Goal: Communication & Community: Answer question/provide support

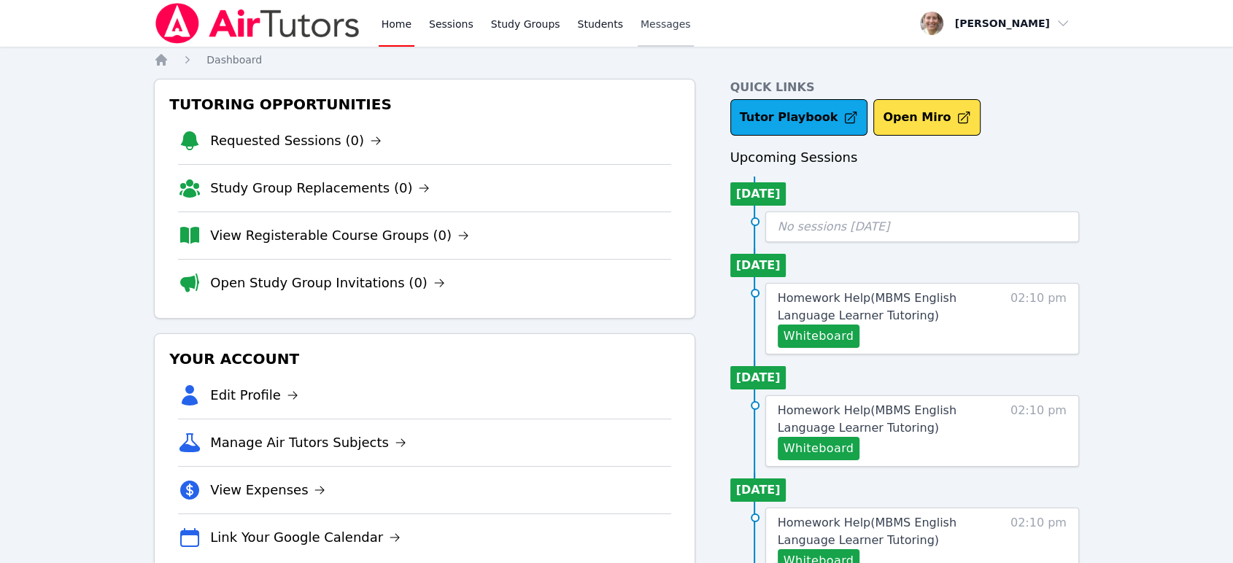
click at [657, 30] on span "Messages" at bounding box center [666, 24] width 50 height 15
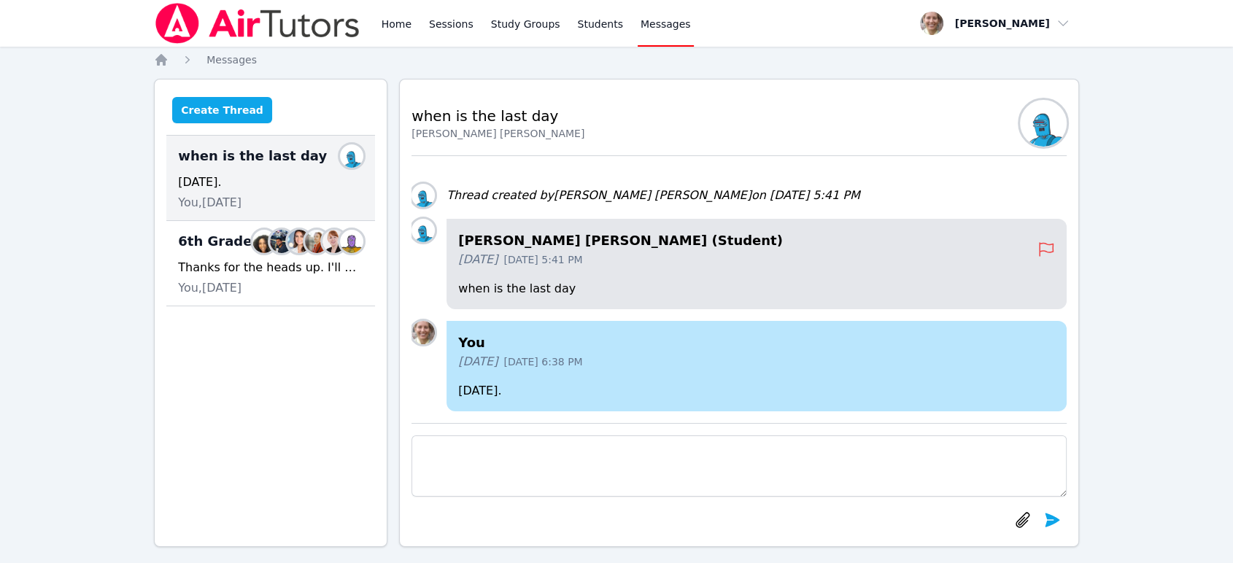
click at [239, 111] on button "Create Thread" at bounding box center [222, 110] width 100 height 26
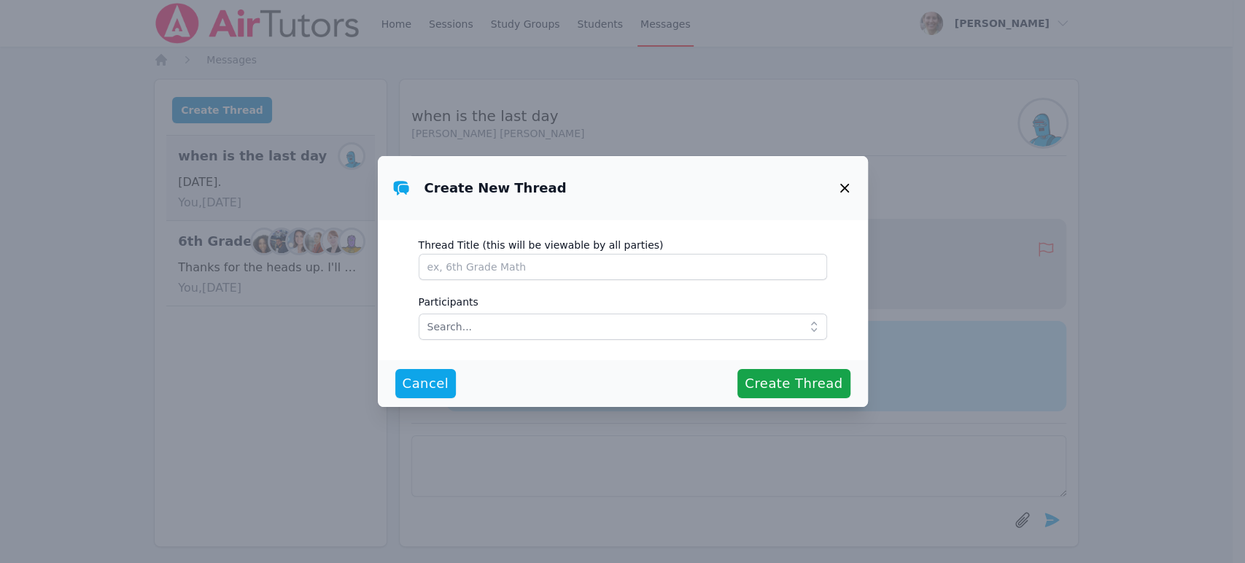
click at [846, 182] on icon "button" at bounding box center [845, 188] width 18 height 18
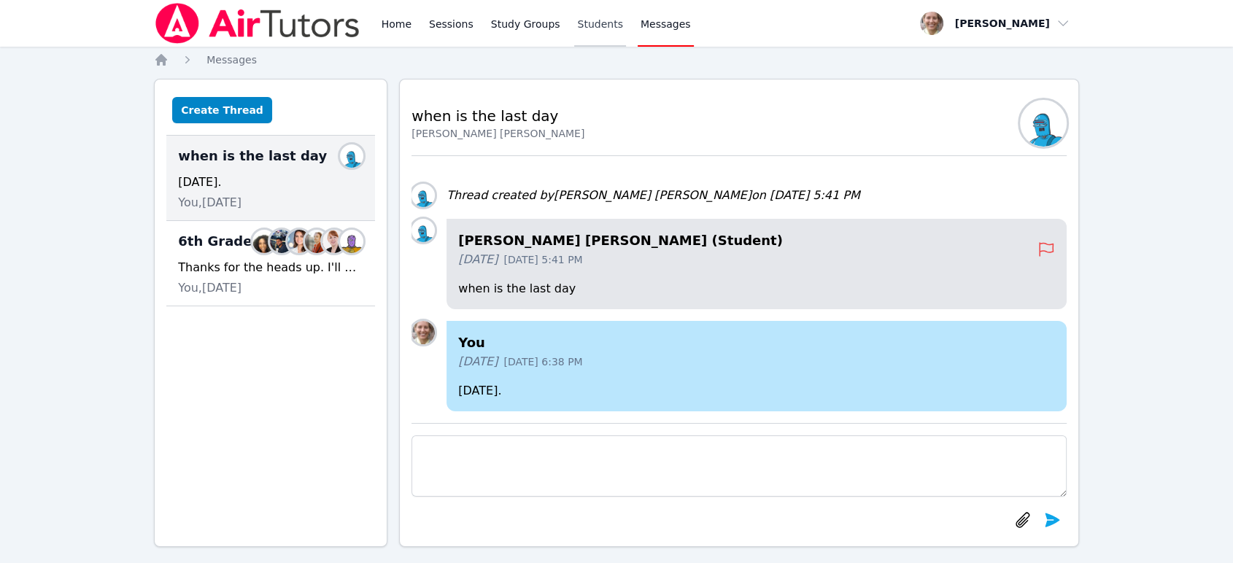
click at [587, 23] on link "Students" at bounding box center [599, 23] width 51 height 47
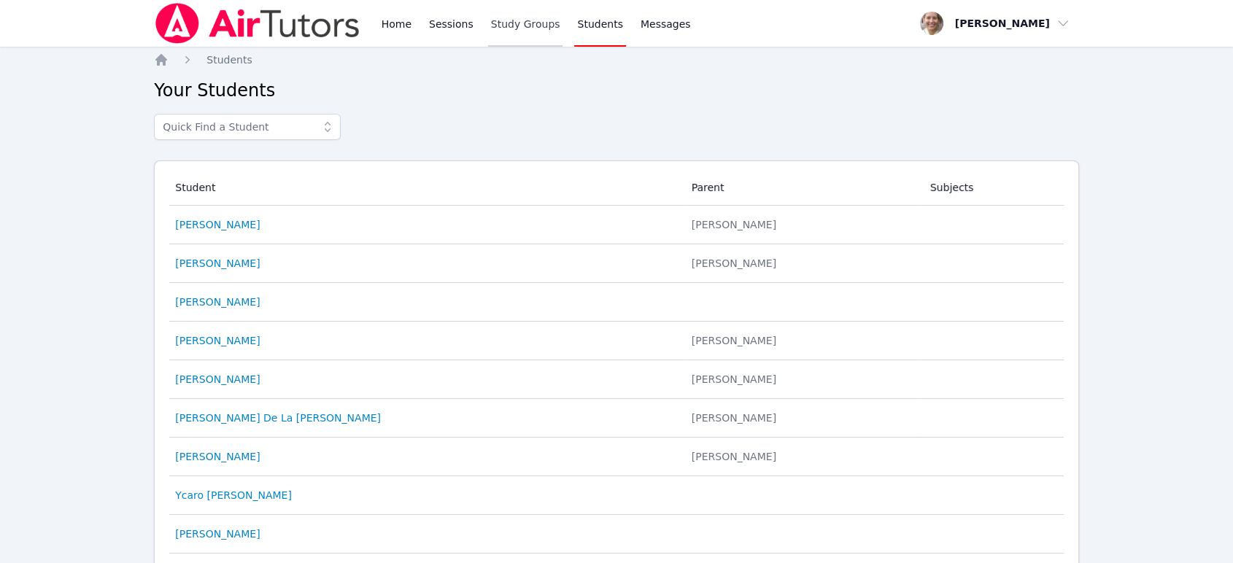
click at [506, 33] on link "Study Groups" at bounding box center [525, 23] width 75 height 47
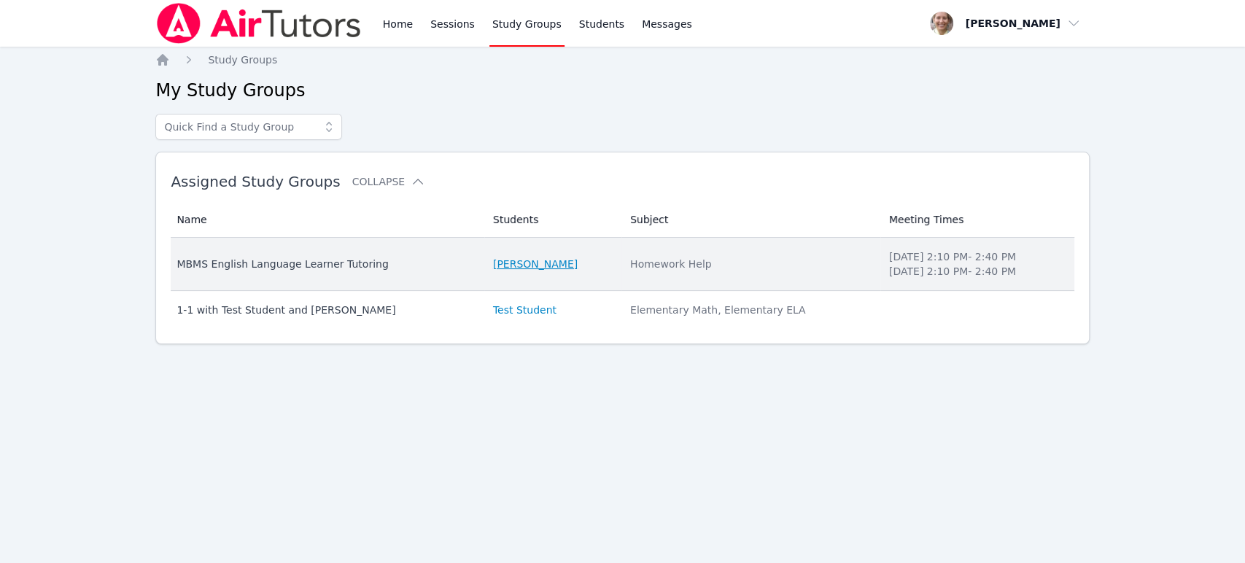
click at [531, 263] on link "[PERSON_NAME]" at bounding box center [535, 264] width 85 height 15
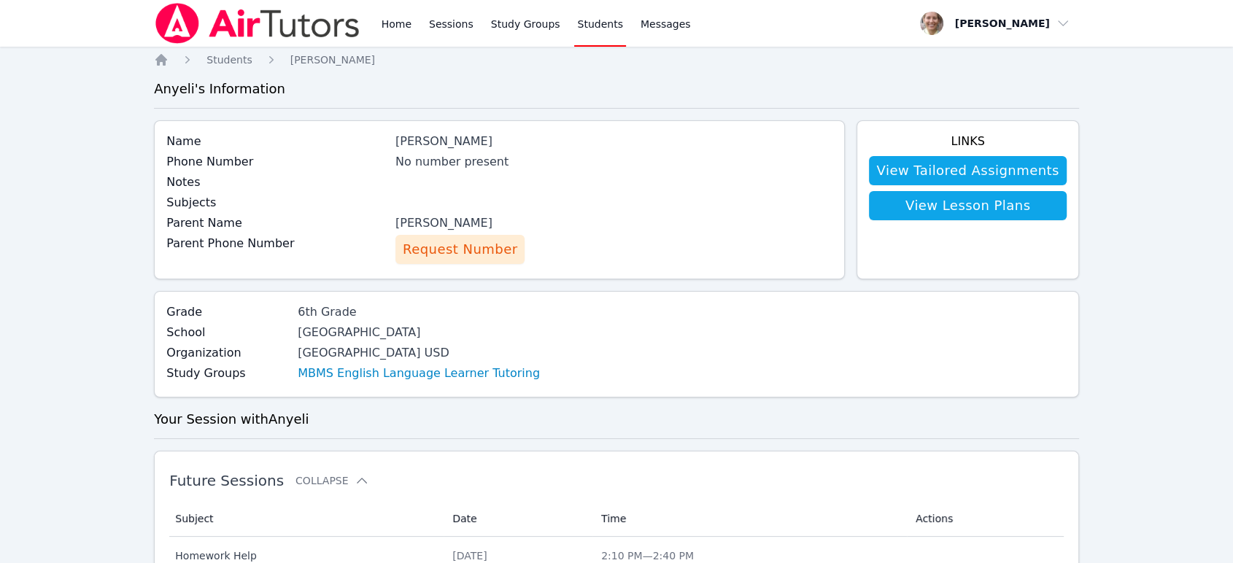
click at [476, 251] on span "Request Number" at bounding box center [460, 249] width 115 height 20
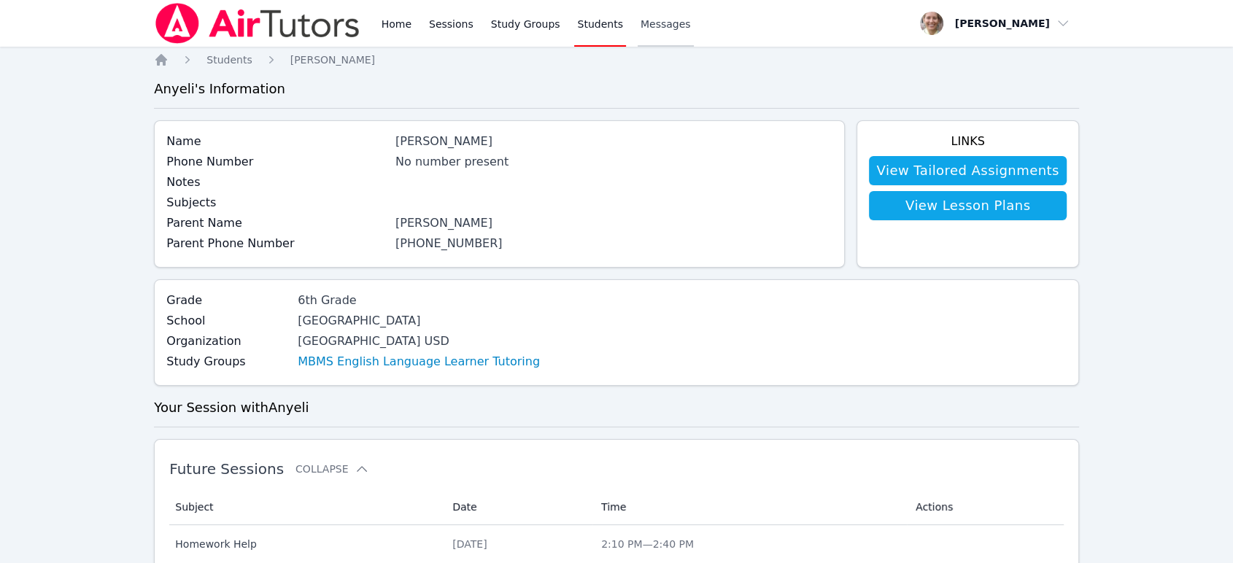
click at [652, 28] on span "Messages" at bounding box center [666, 24] width 50 height 15
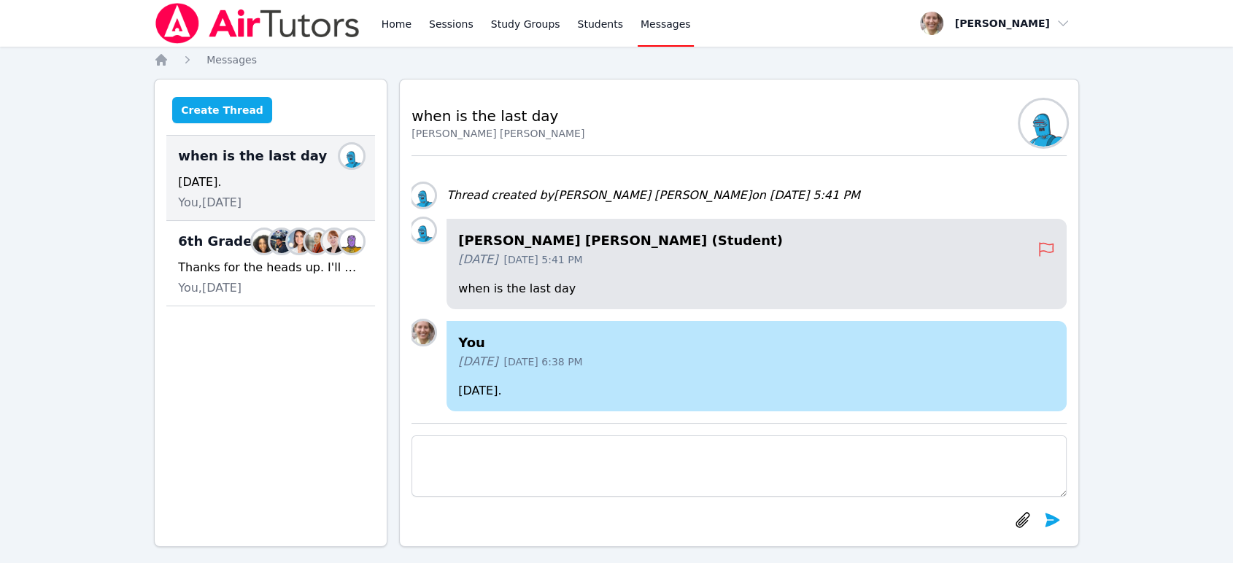
click at [182, 104] on button "Create Thread" at bounding box center [222, 110] width 100 height 26
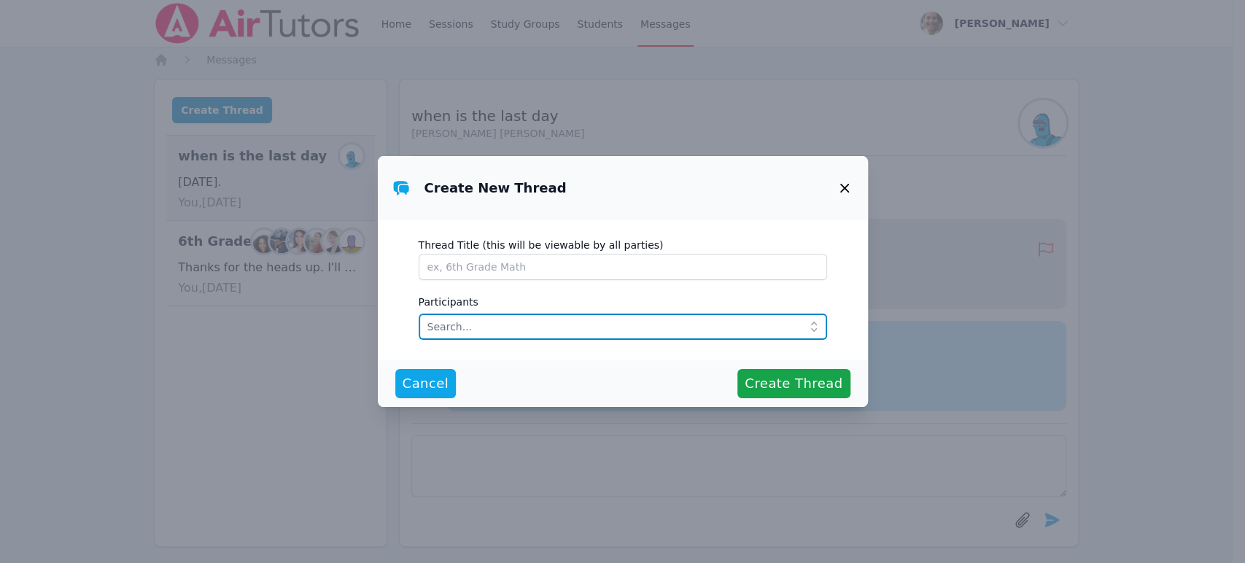
click at [544, 326] on input "text" at bounding box center [623, 327] width 409 height 26
type input "Cruz Va"
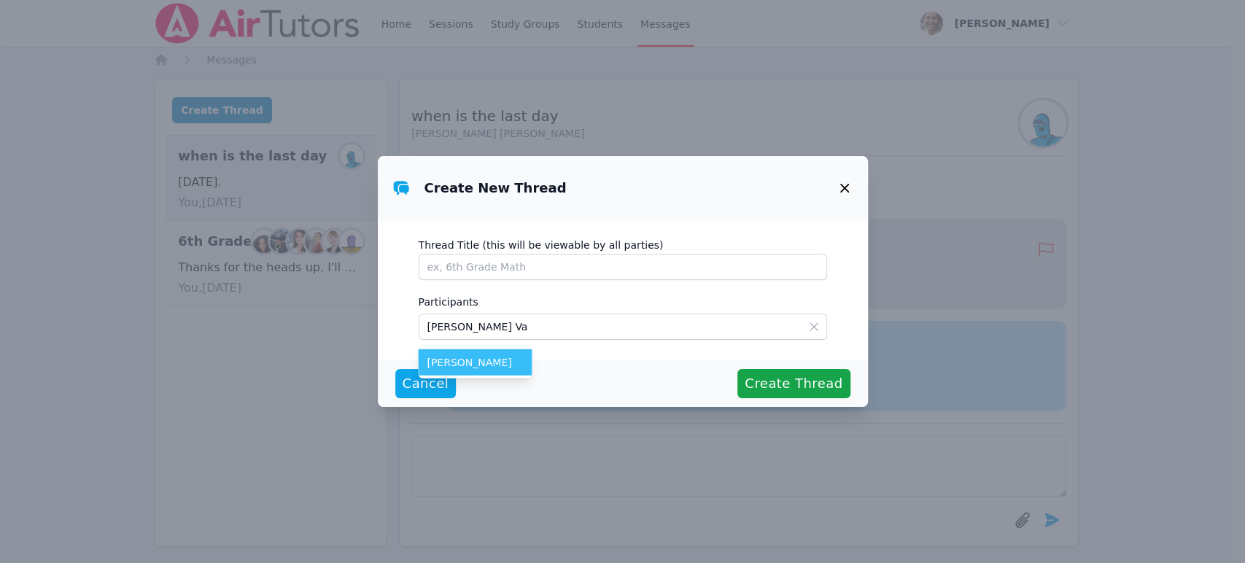
click at [468, 363] on span "[PERSON_NAME]" at bounding box center [475, 362] width 96 height 15
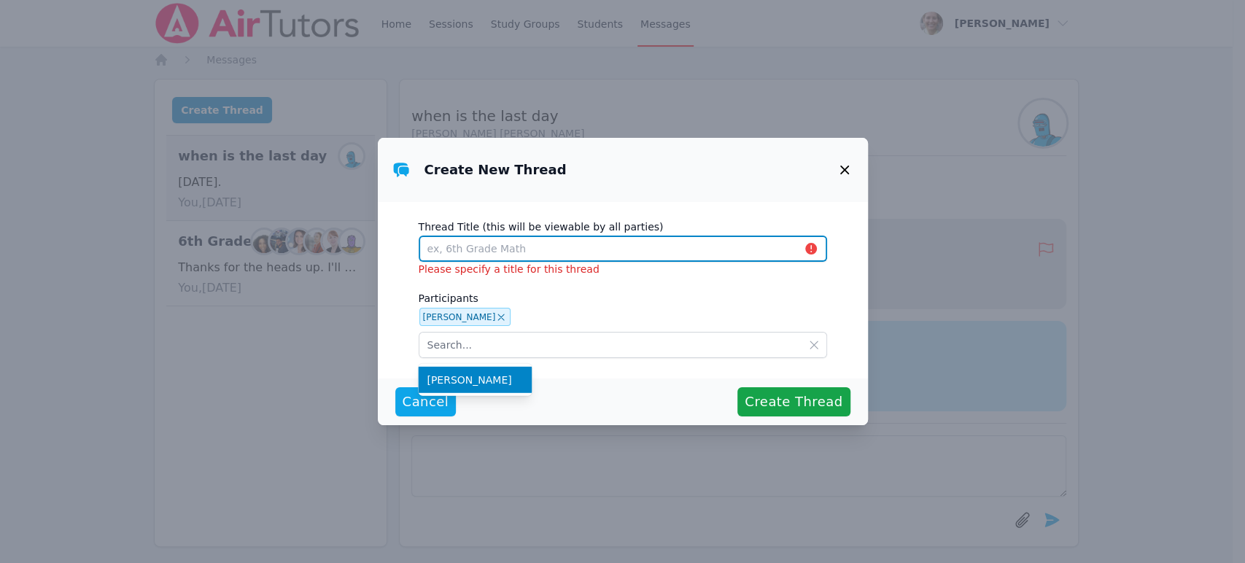
click at [518, 245] on input "Thread Title (this will be viewable by all parties)" at bounding box center [623, 249] width 409 height 26
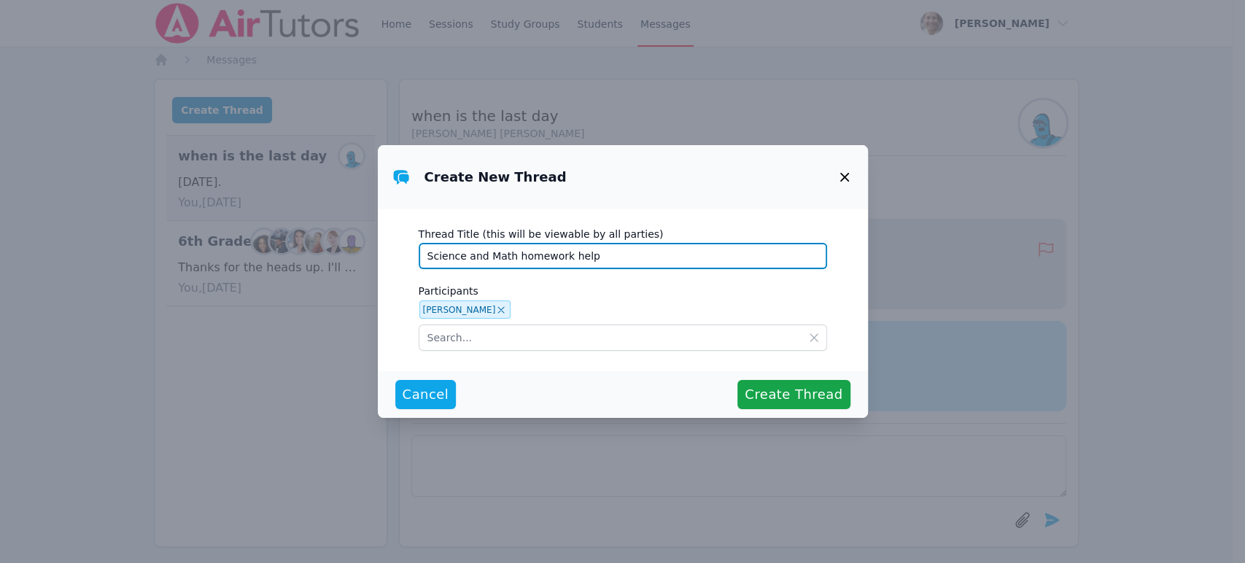
click at [598, 261] on input "Science and Math homework help" at bounding box center [623, 256] width 409 height 26
click at [579, 255] on input "Science and Math homework help/Ayuda con tareas de ciencia y matematica" at bounding box center [623, 256] width 409 height 26
click at [797, 255] on input "Science and Math homework help for Anyeli/Ayuda con tareas de ciencia y matemat…" at bounding box center [623, 256] width 409 height 26
type input "Science and Math homework help for Anyeli/Ayuda con tareas de ciencia y matemat…"
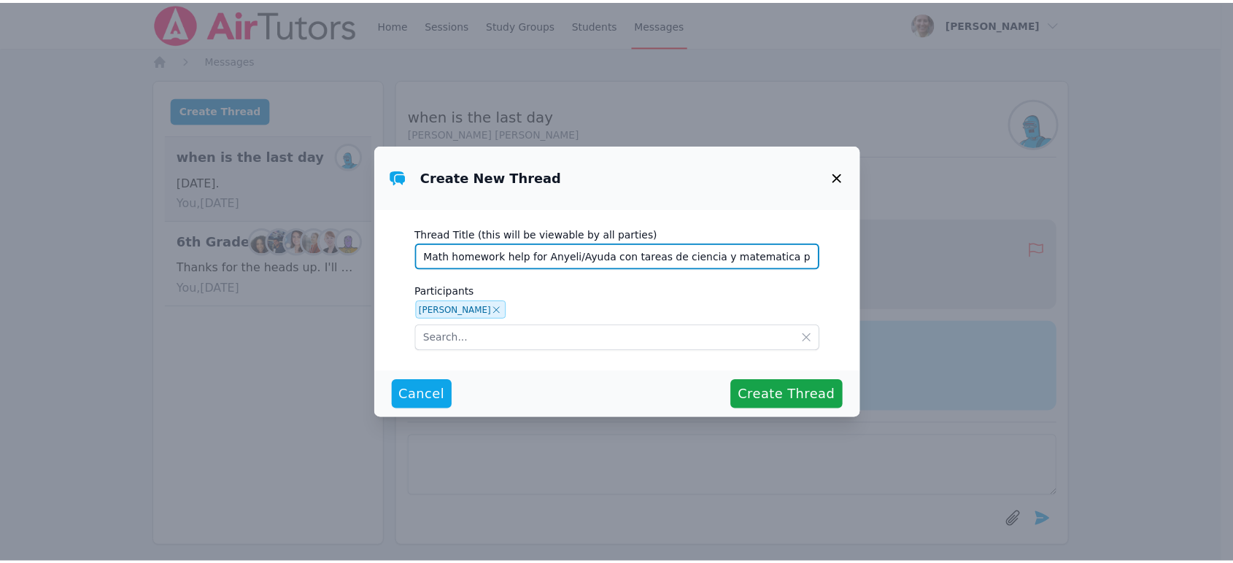
scroll to position [0, 0]
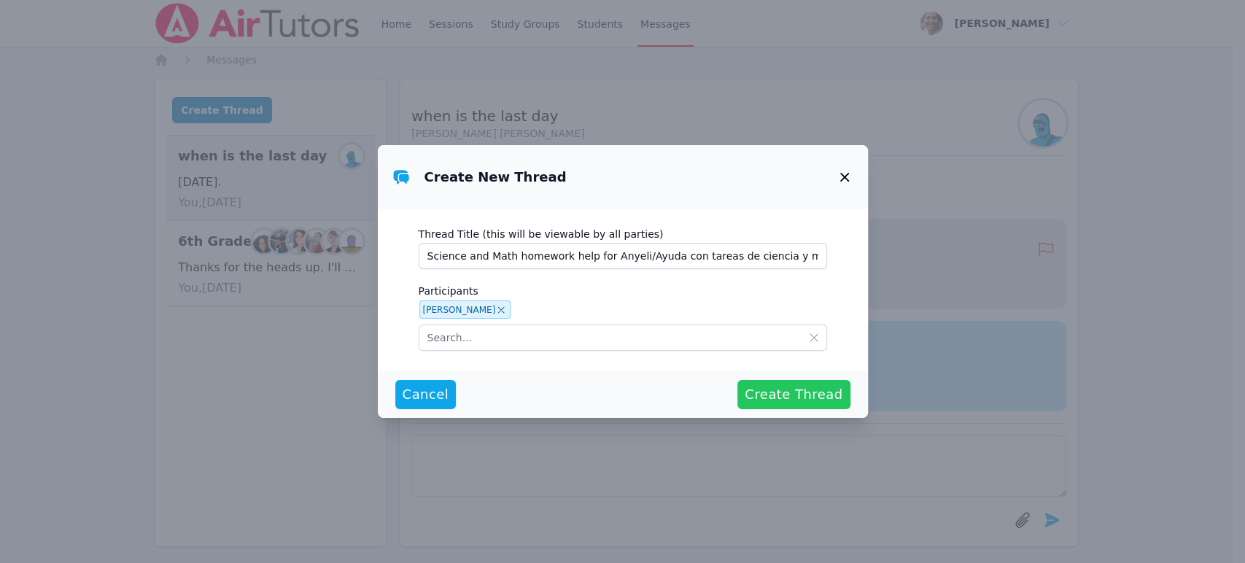
click at [792, 395] on span "Create Thread" at bounding box center [794, 395] width 98 height 20
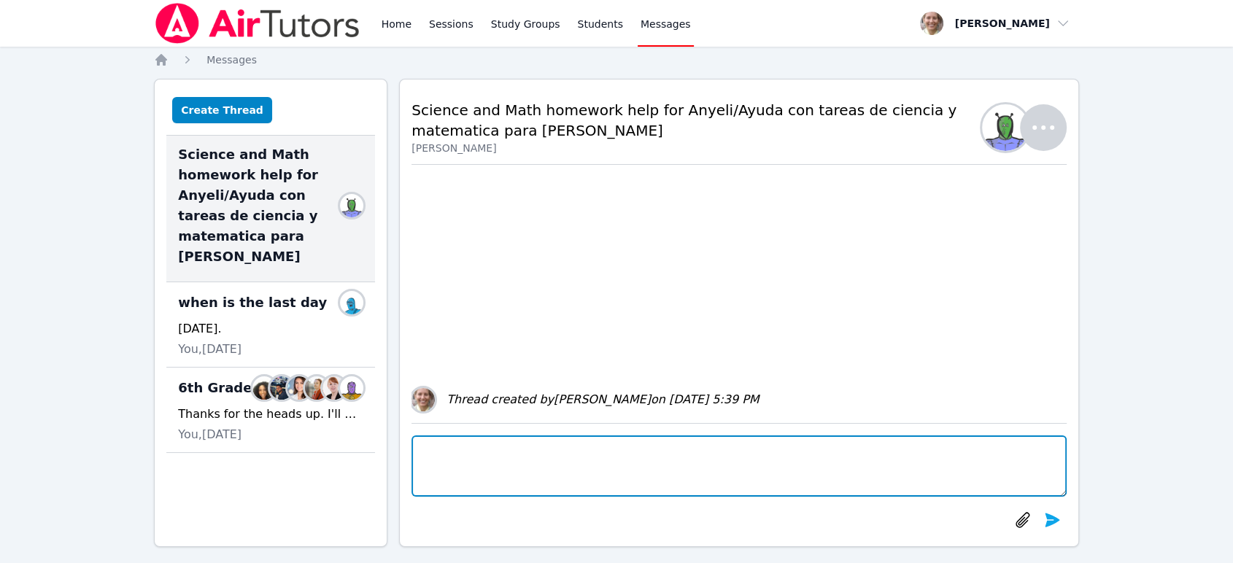
click at [476, 436] on textarea at bounding box center [739, 466] width 655 height 61
paste textarea "Hello, I would like to introduce myself. I am Diana Andrade, Anyeli's science a…"
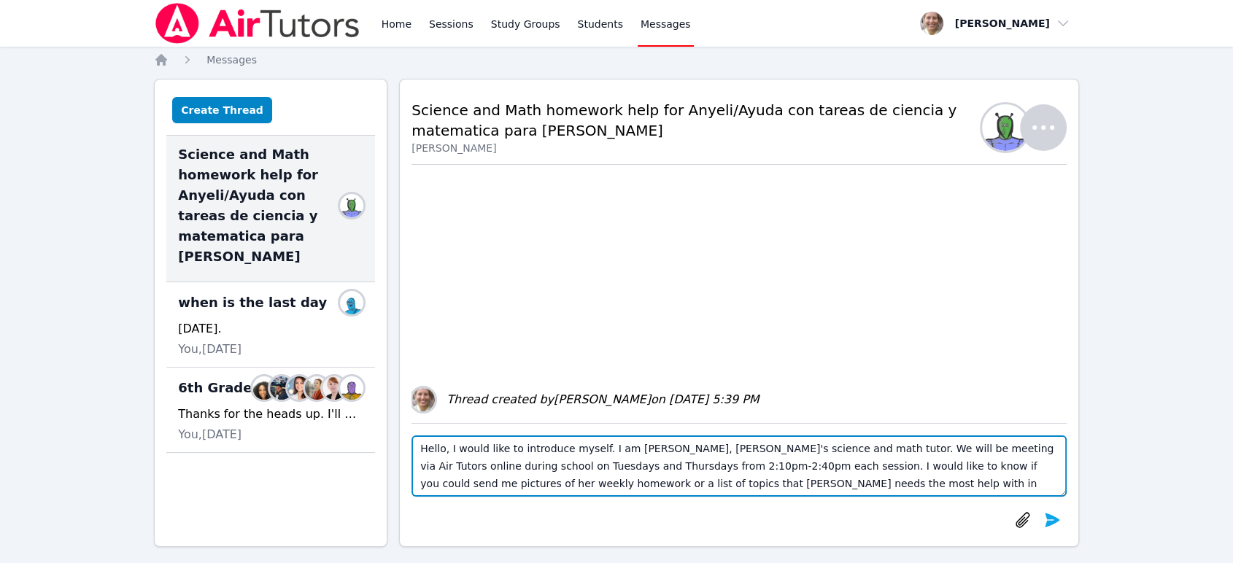
scroll to position [35, 0]
paste textarea "Hola, me gustaría presentarme. Soy Diana Andrade, tutora de ciencias y matemáti…"
click at [763, 469] on textarea at bounding box center [739, 466] width 655 height 61
click at [741, 466] on textarea at bounding box center [739, 466] width 655 height 61
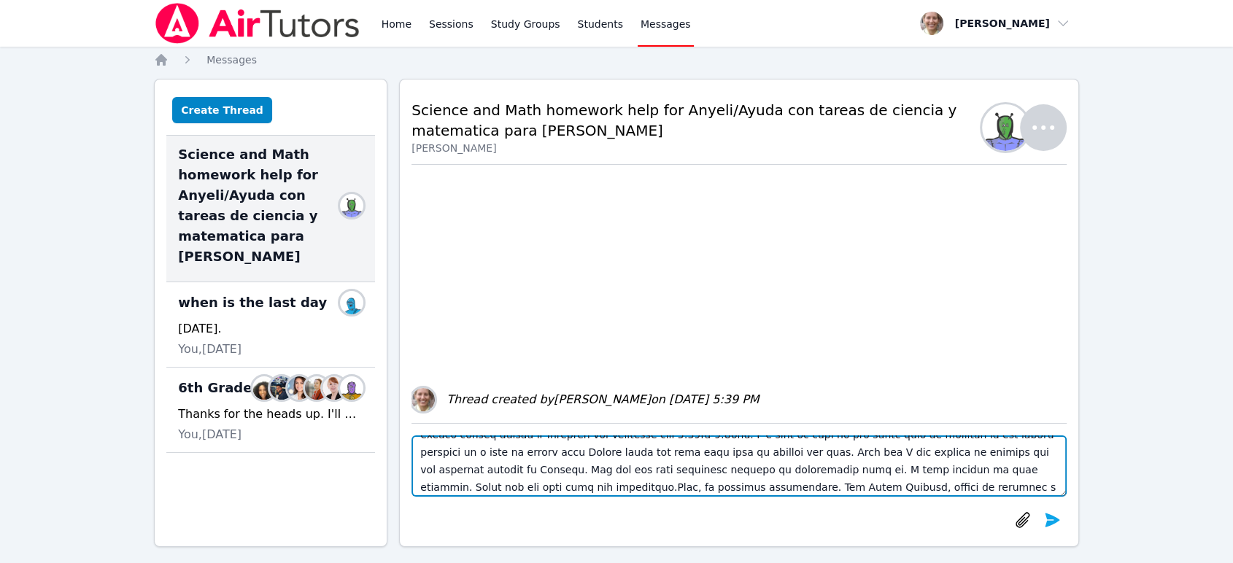
scroll to position [32, 0]
click at [468, 484] on textarea at bounding box center [739, 466] width 655 height 61
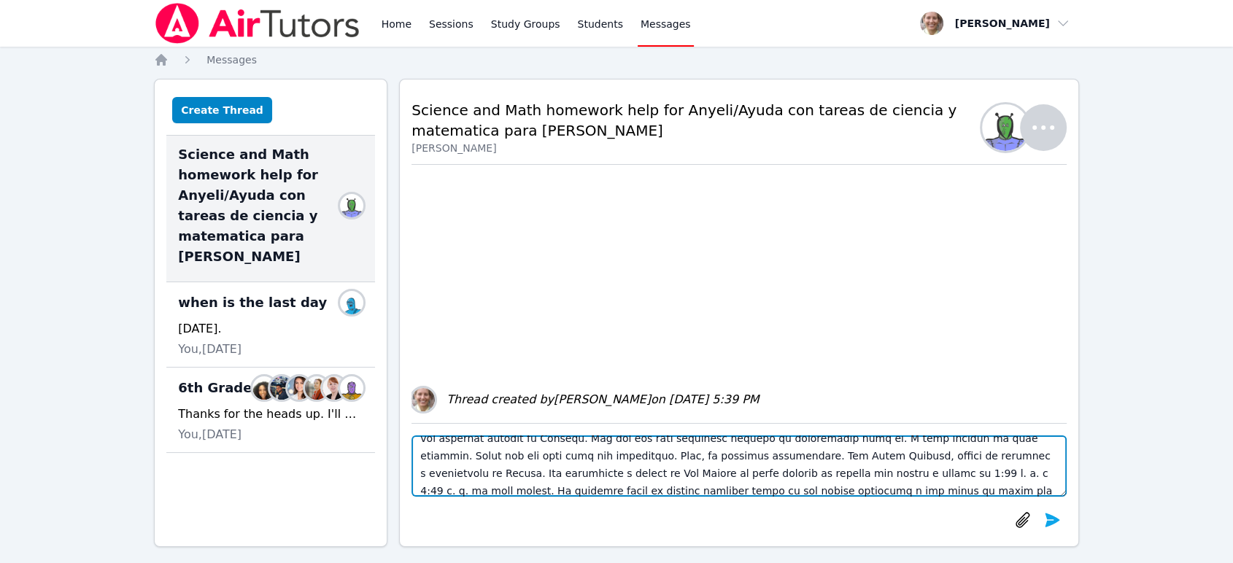
scroll to position [64, 0]
click at [840, 474] on textarea at bounding box center [739, 466] width 655 height 61
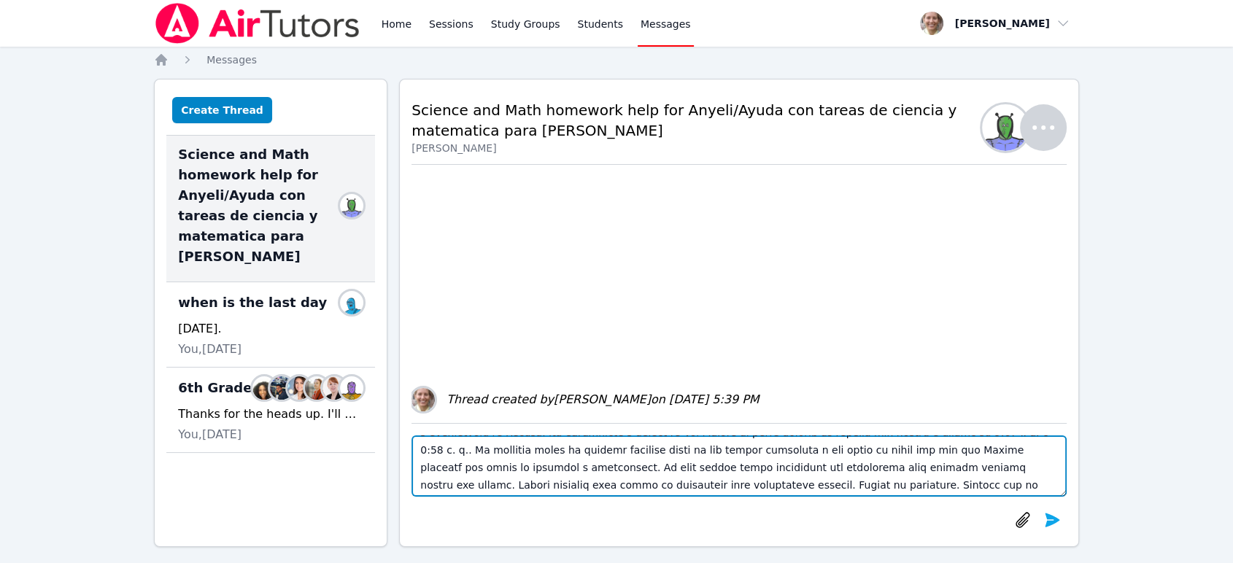
scroll to position [105, 0]
click at [604, 482] on textarea at bounding box center [739, 466] width 655 height 61
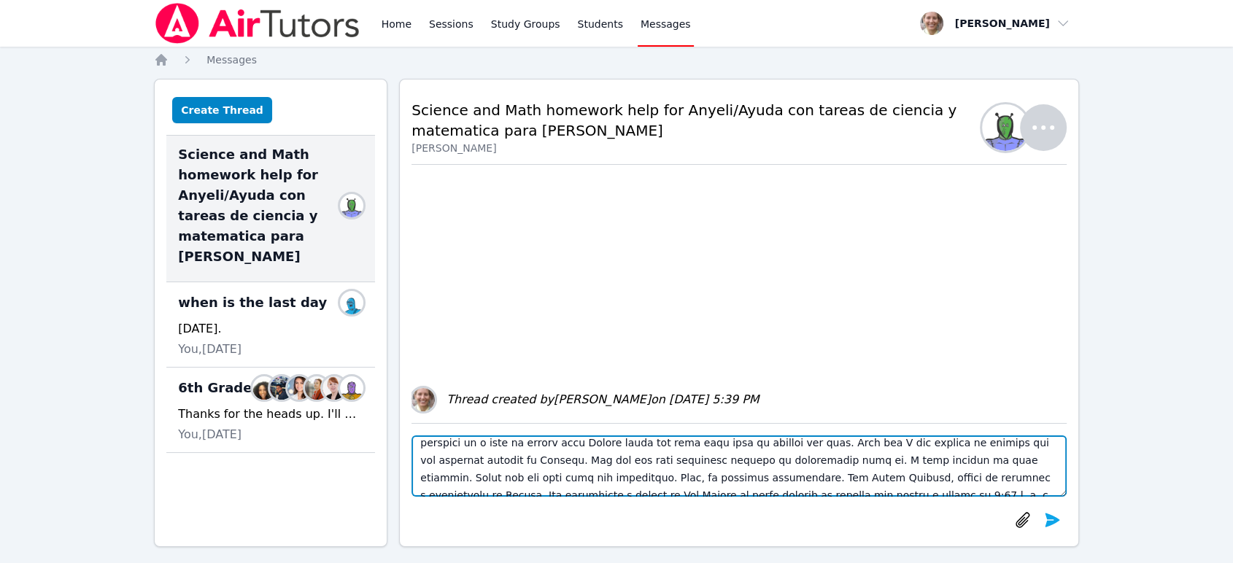
scroll to position [81, 0]
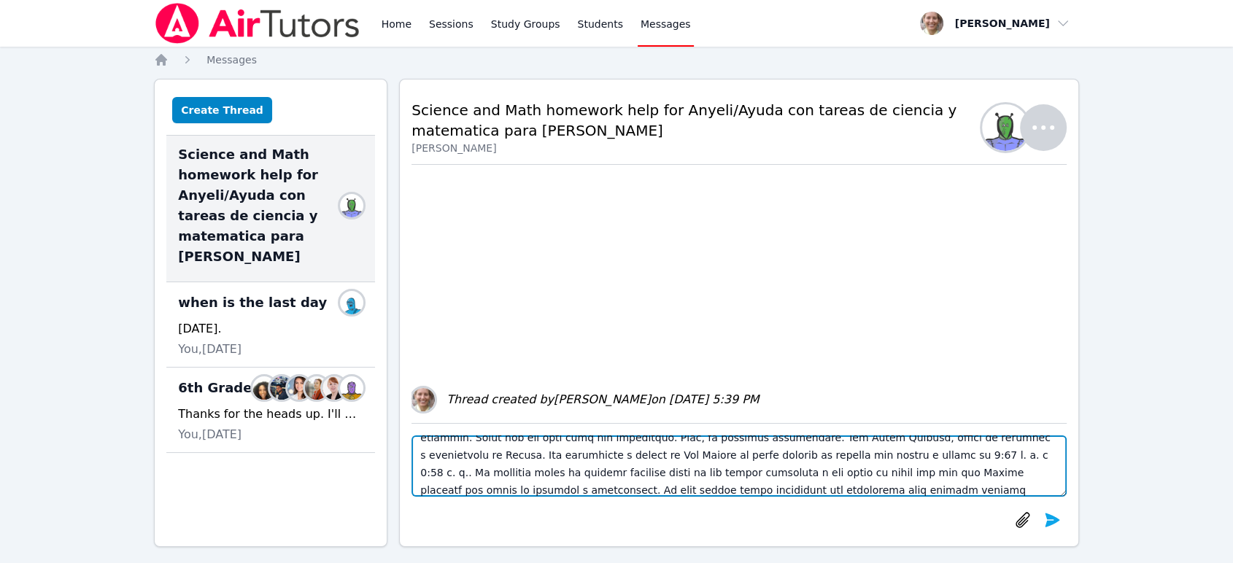
click at [464, 442] on textarea at bounding box center [739, 466] width 655 height 61
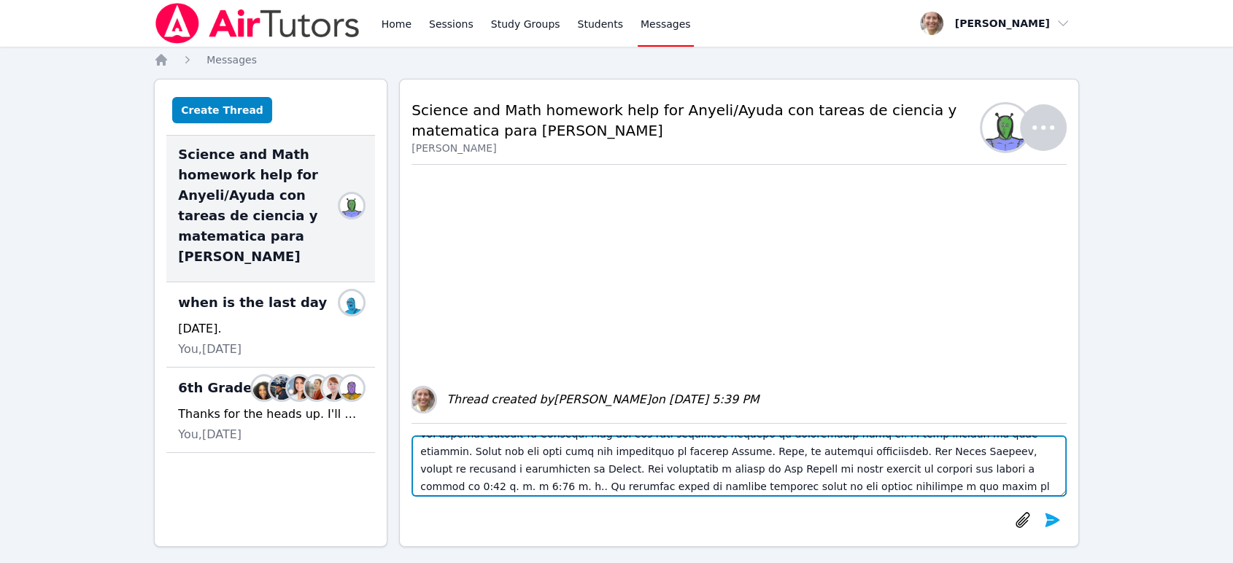
scroll to position [44, 0]
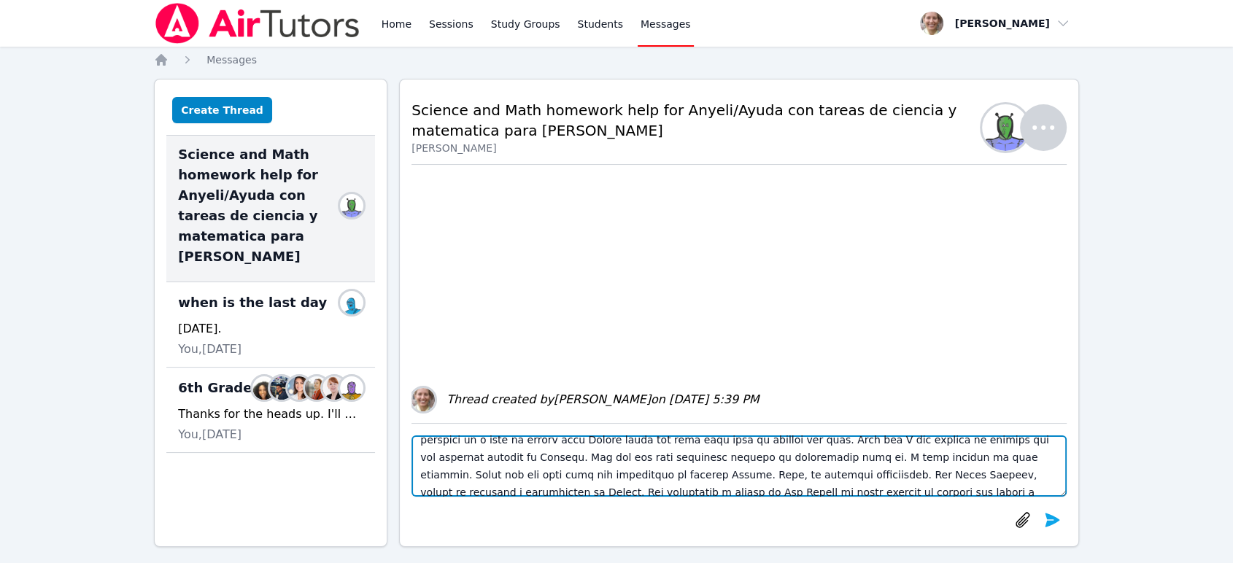
drag, startPoint x: 540, startPoint y: 477, endPoint x: 891, endPoint y: 464, distance: 351.2
click at [891, 464] on textarea at bounding box center [739, 466] width 655 height 61
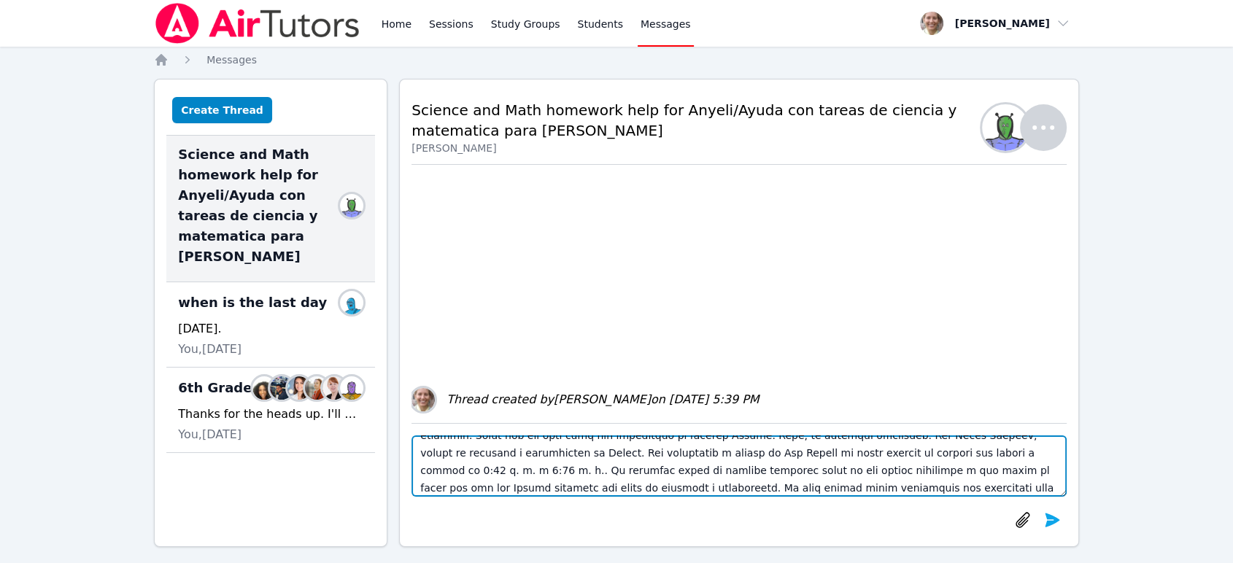
scroll to position [105, 0]
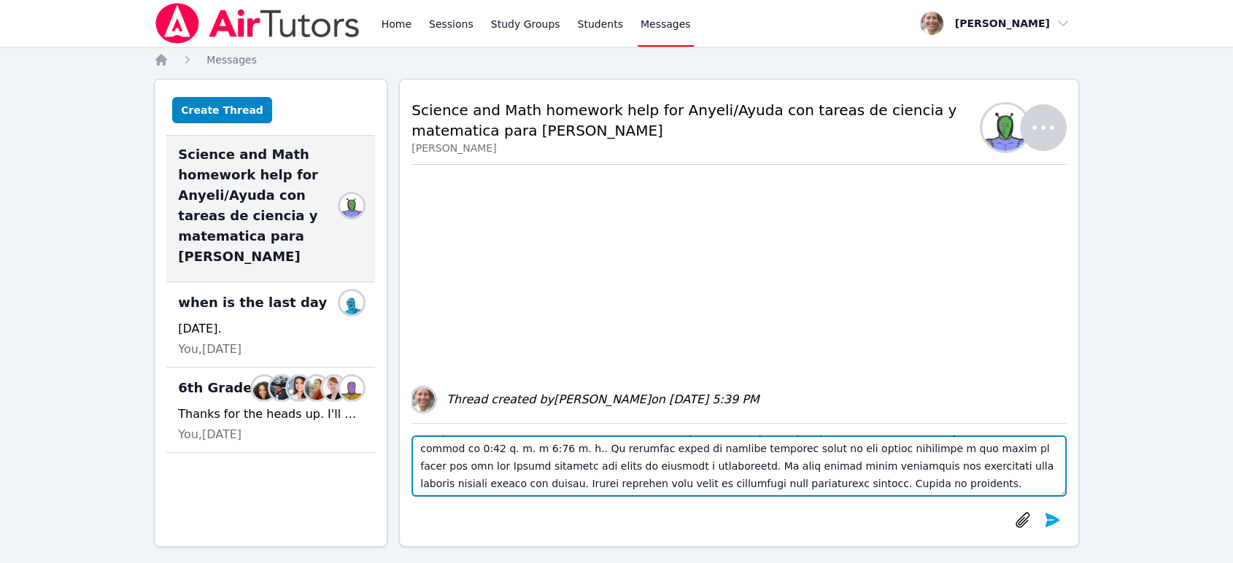
click at [753, 484] on textarea at bounding box center [739, 466] width 655 height 61
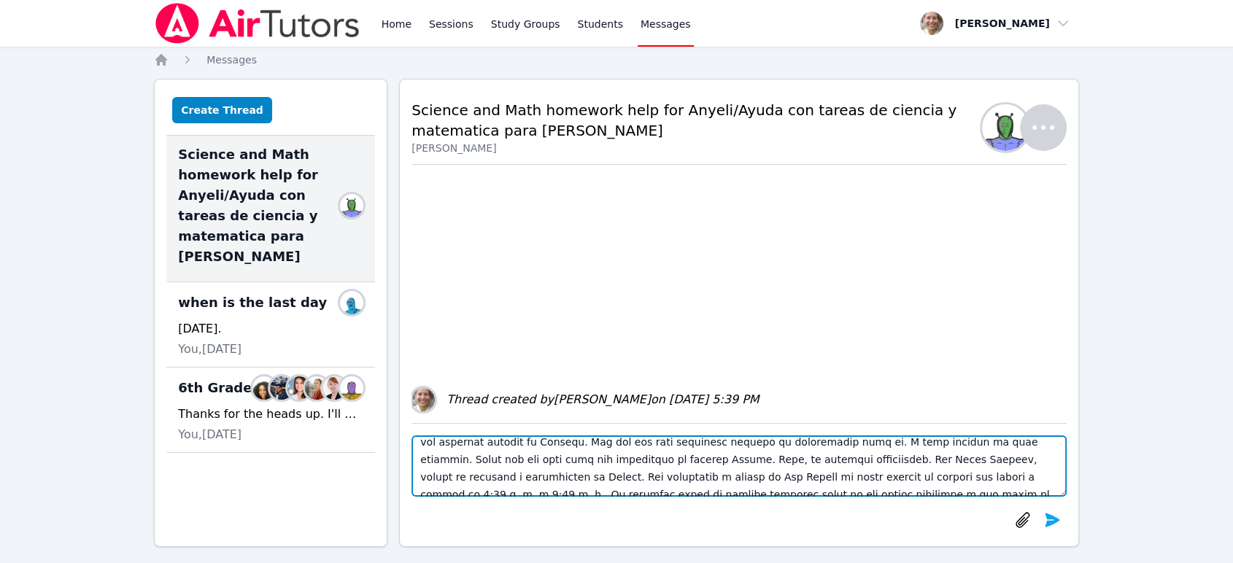
scroll to position [0, 0]
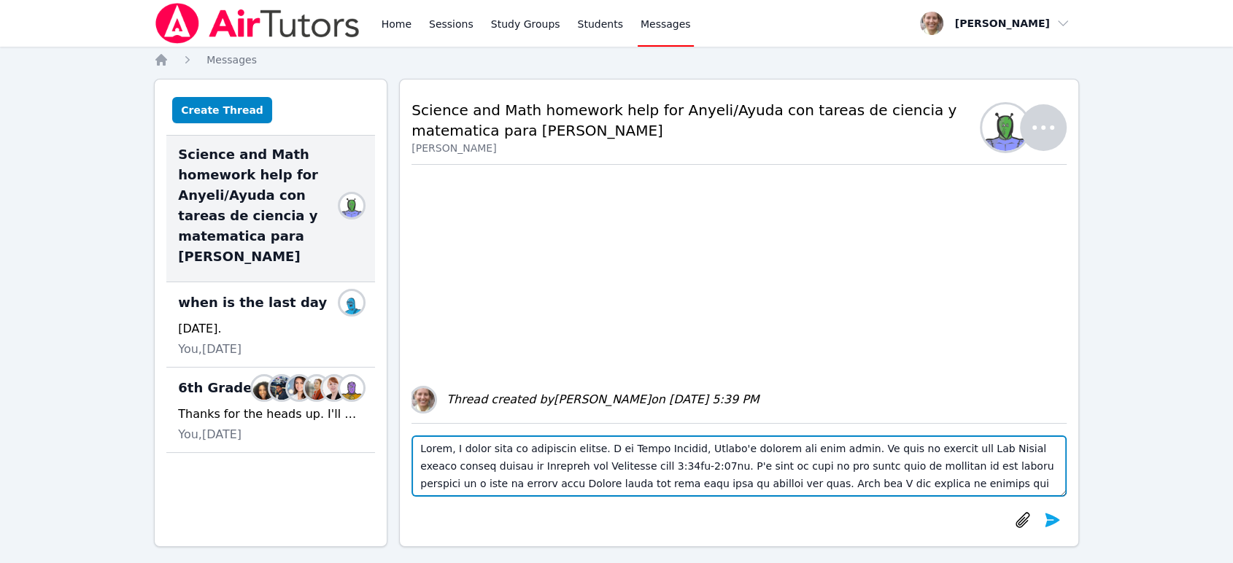
click at [838, 450] on textarea at bounding box center [739, 466] width 655 height 61
click at [530, 461] on textarea at bounding box center [739, 466] width 655 height 61
drag, startPoint x: 833, startPoint y: 448, endPoint x: 1019, endPoint y: 473, distance: 187.0
click at [1019, 473] on textarea at bounding box center [739, 466] width 655 height 61
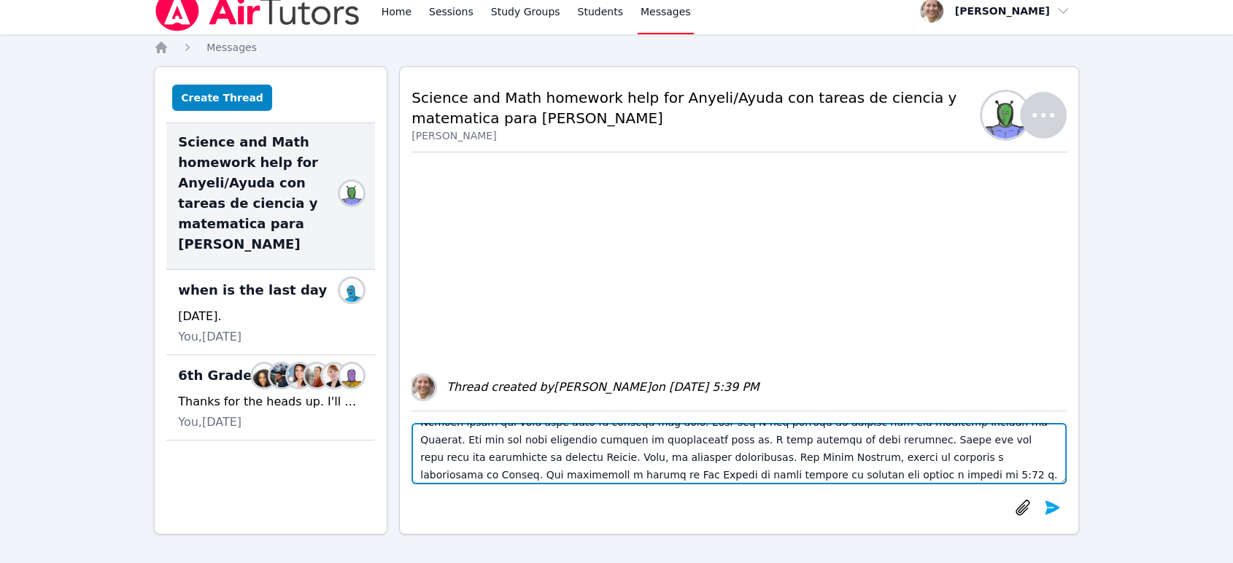
scroll to position [58, 0]
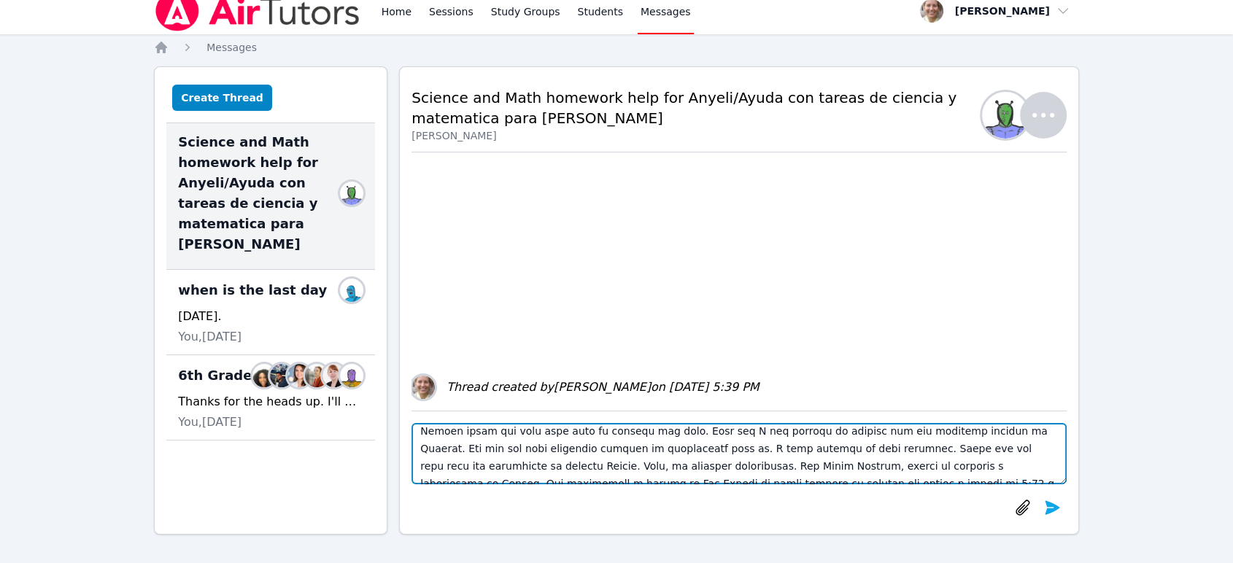
click at [660, 467] on textarea at bounding box center [739, 453] width 655 height 61
paste textarea "Tuve el privilegio de reunirme con Anyeli hoy para nuestra primera sesión. Cont…"
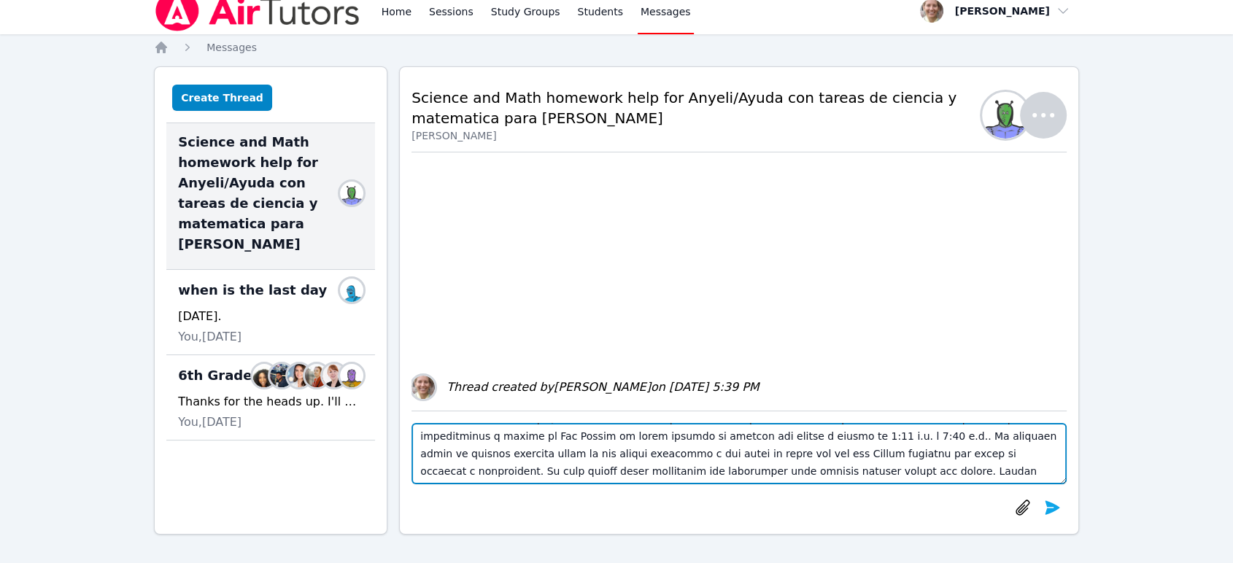
scroll to position [41, 0]
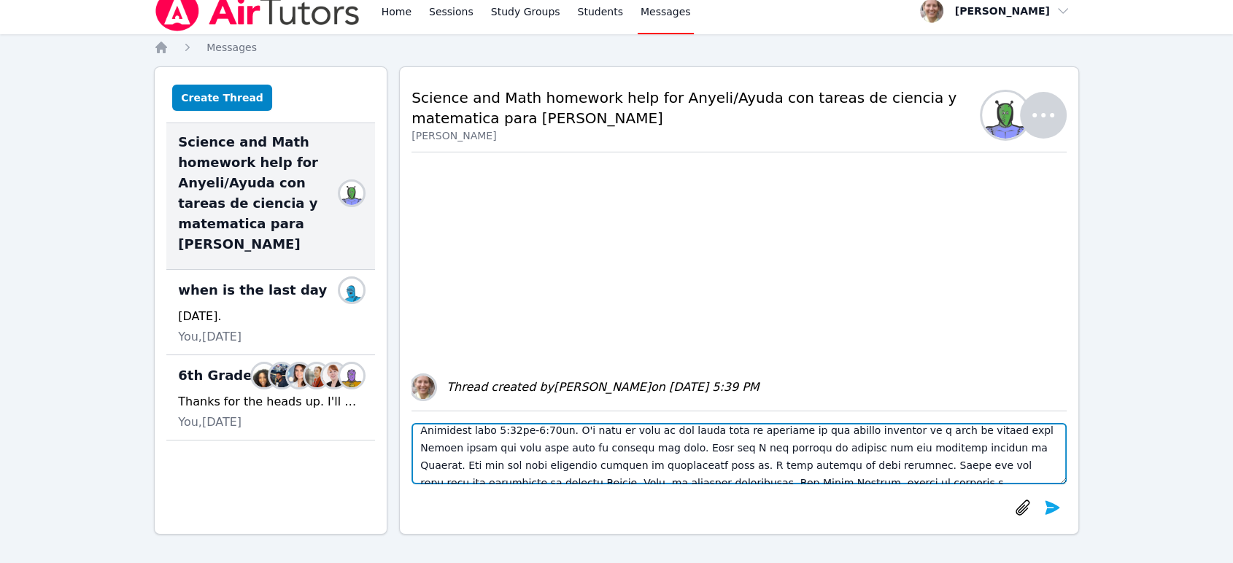
click at [843, 460] on textarea at bounding box center [739, 453] width 655 height 61
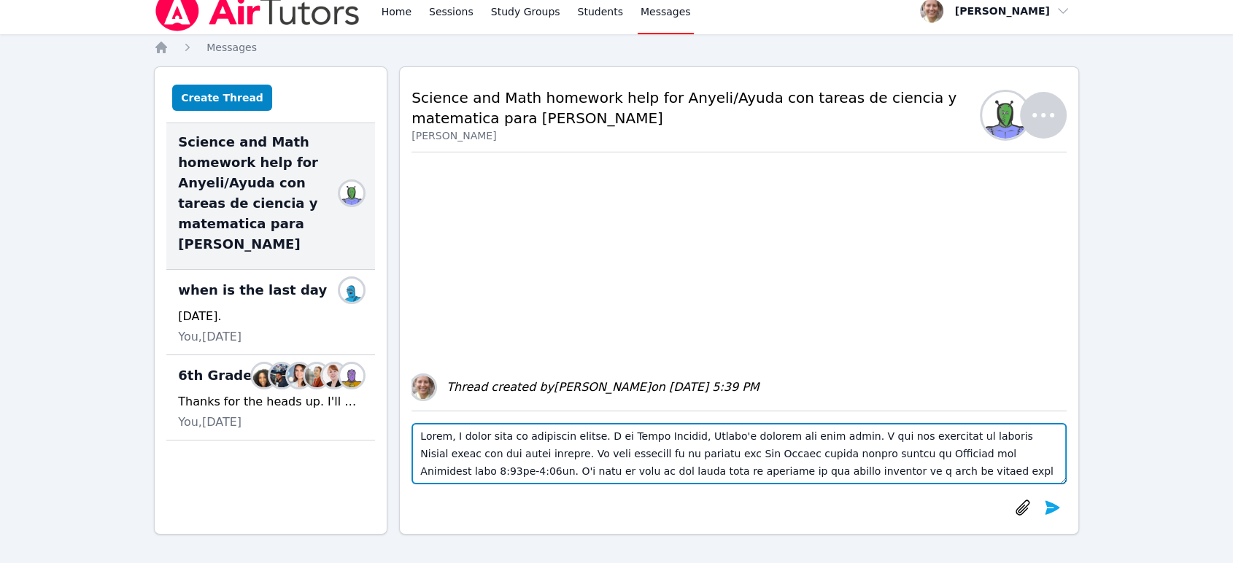
click at [698, 450] on textarea at bounding box center [739, 453] width 655 height 61
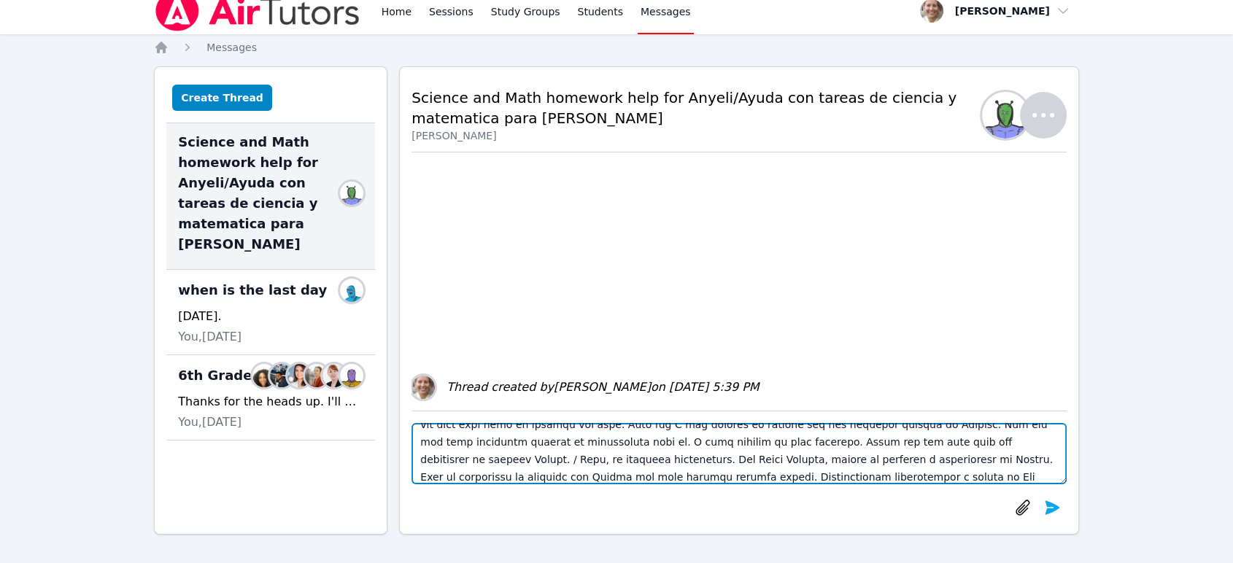
click at [516, 481] on textarea at bounding box center [739, 453] width 655 height 61
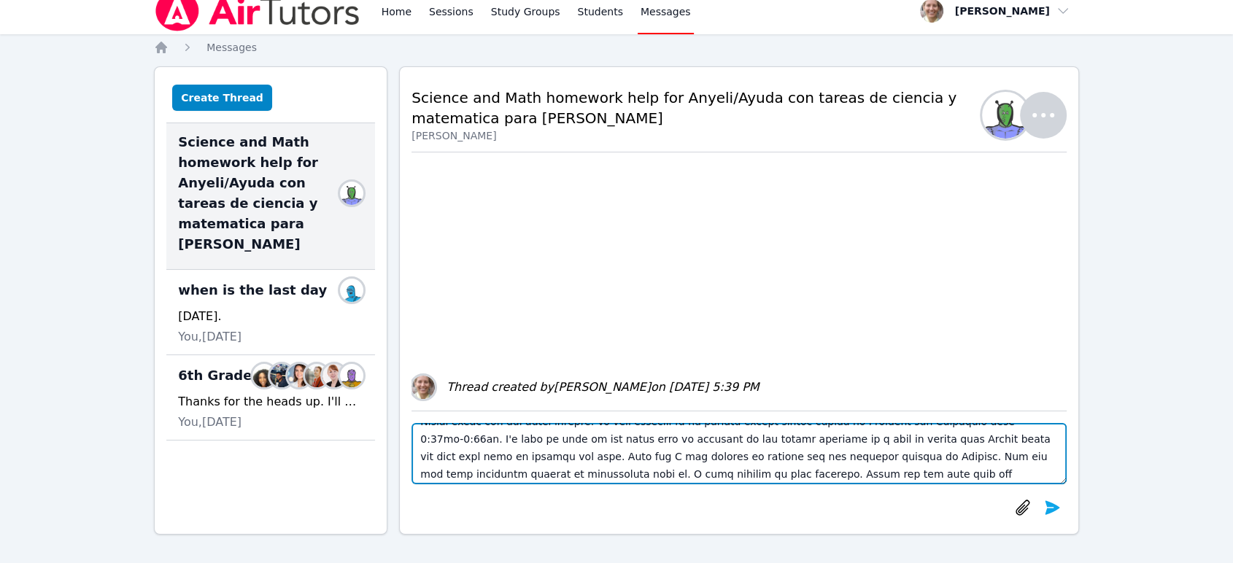
scroll to position [0, 0]
click at [490, 452] on textarea at bounding box center [739, 453] width 655 height 61
click at [824, 454] on textarea at bounding box center [739, 453] width 655 height 61
drag, startPoint x: 975, startPoint y: 457, endPoint x: 835, endPoint y: 441, distance: 140.3
click at [835, 441] on textarea at bounding box center [739, 453] width 655 height 61
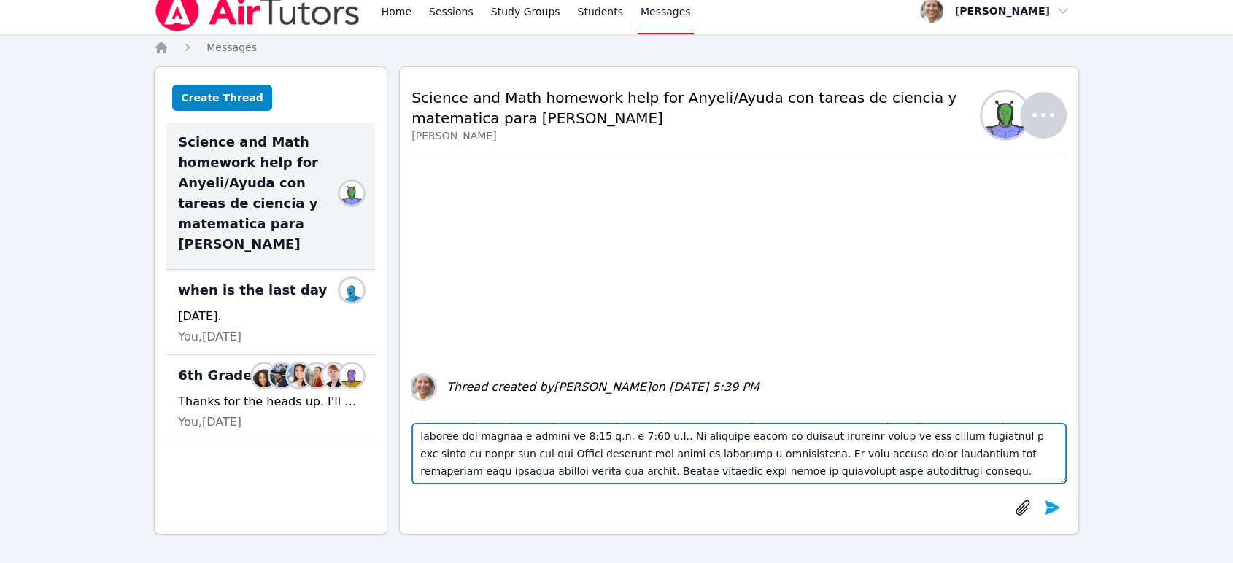
scroll to position [107, 0]
click at [864, 433] on textarea at bounding box center [739, 453] width 655 height 61
paste textarea "donde nos presentamos y revisamos las herramientas que usaremos en nuestras pró…"
click at [868, 433] on textarea at bounding box center [739, 453] width 655 height 61
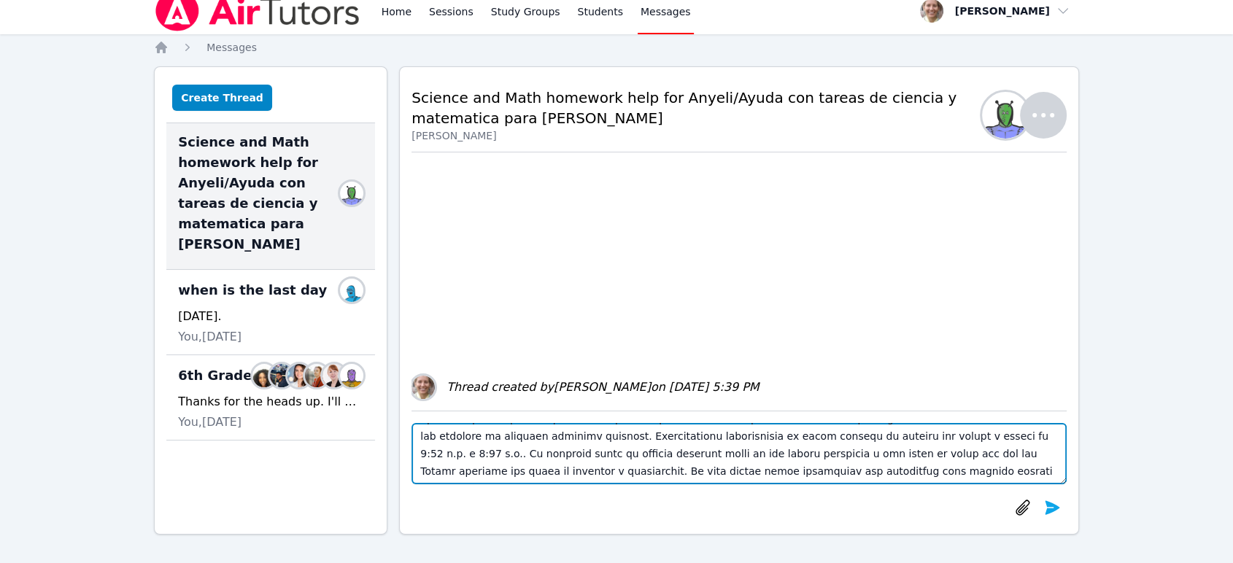
click at [857, 474] on textarea at bounding box center [739, 453] width 655 height 61
click at [876, 473] on textarea at bounding box center [739, 453] width 655 height 61
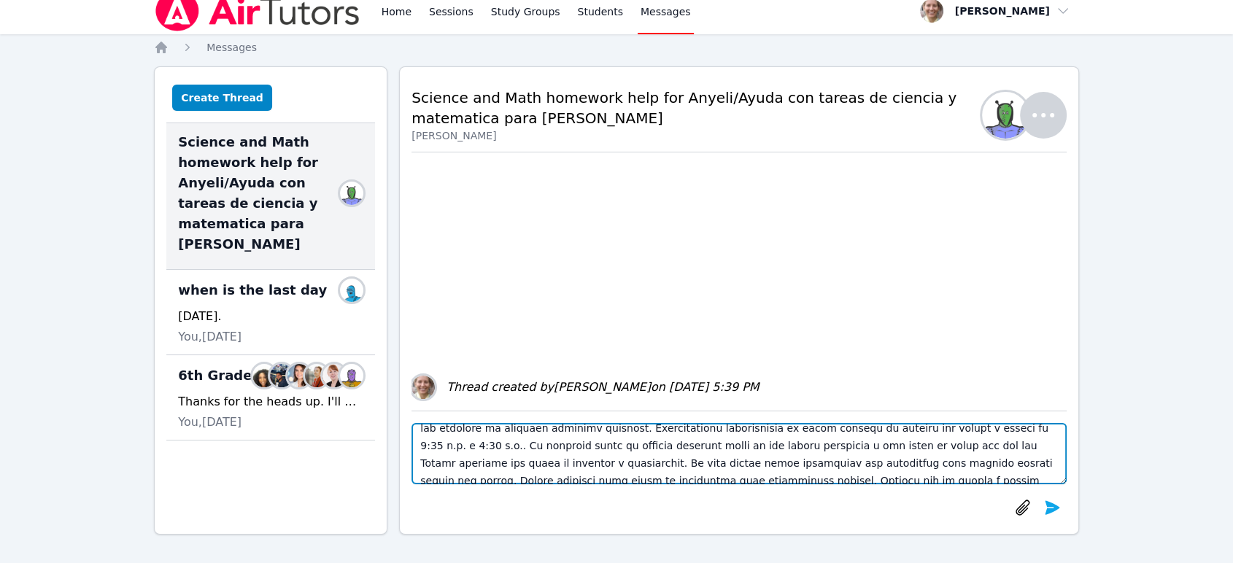
scroll to position [158, 0]
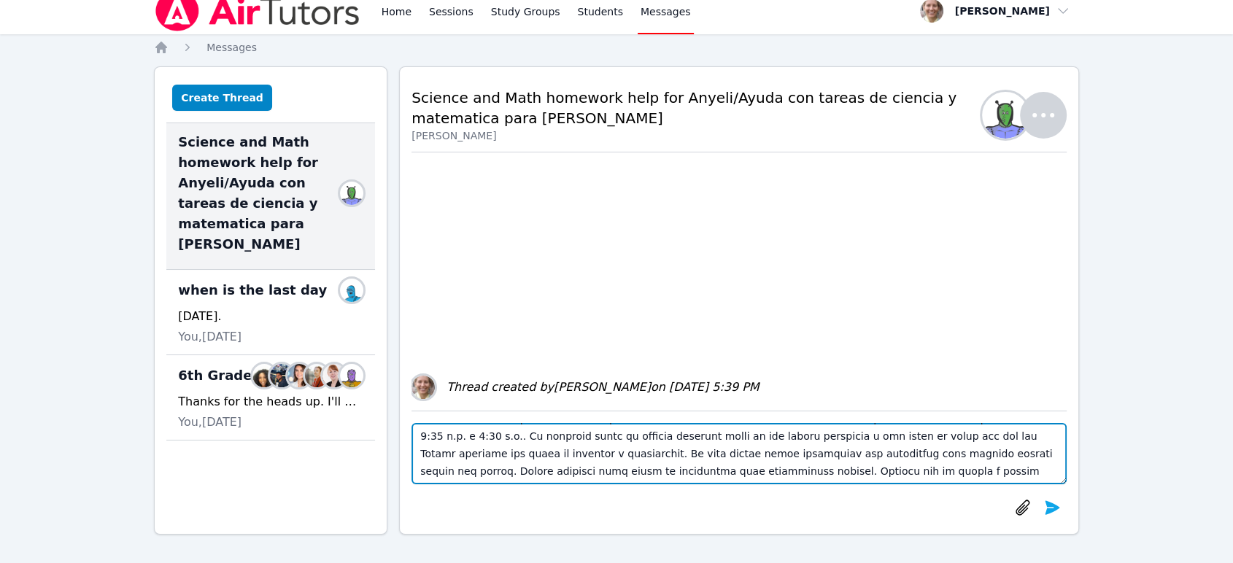
drag, startPoint x: 766, startPoint y: 478, endPoint x: 765, endPoint y: 453, distance: 24.9
click at [765, 453] on textarea at bounding box center [739, 453] width 655 height 61
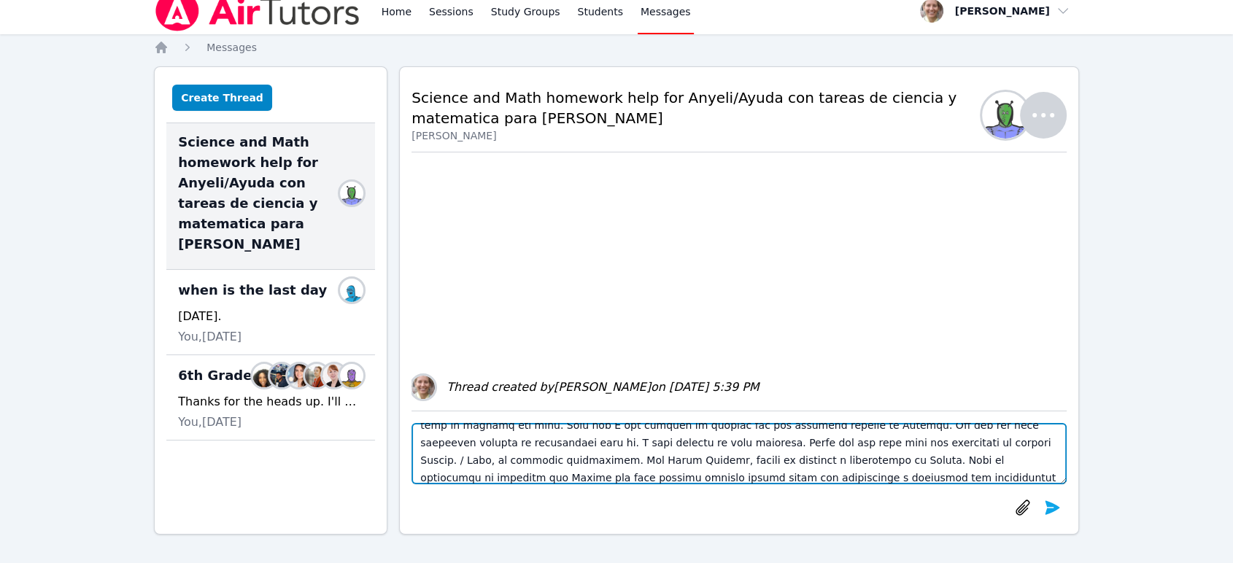
click at [605, 443] on textarea at bounding box center [739, 453] width 655 height 61
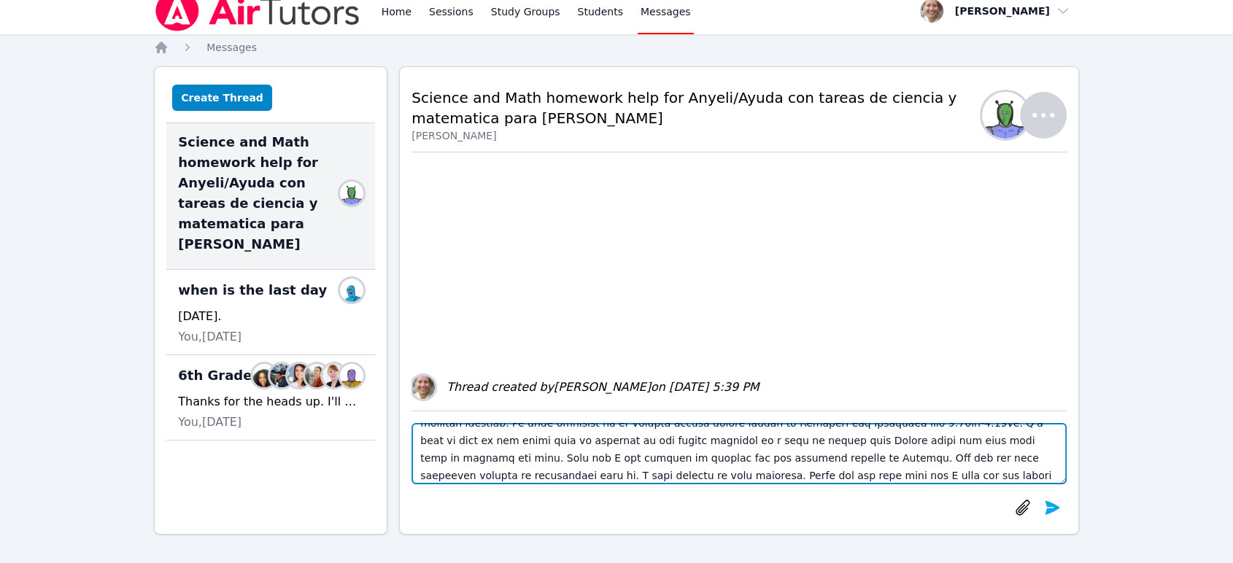
click at [466, 474] on textarea at bounding box center [739, 453] width 655 height 61
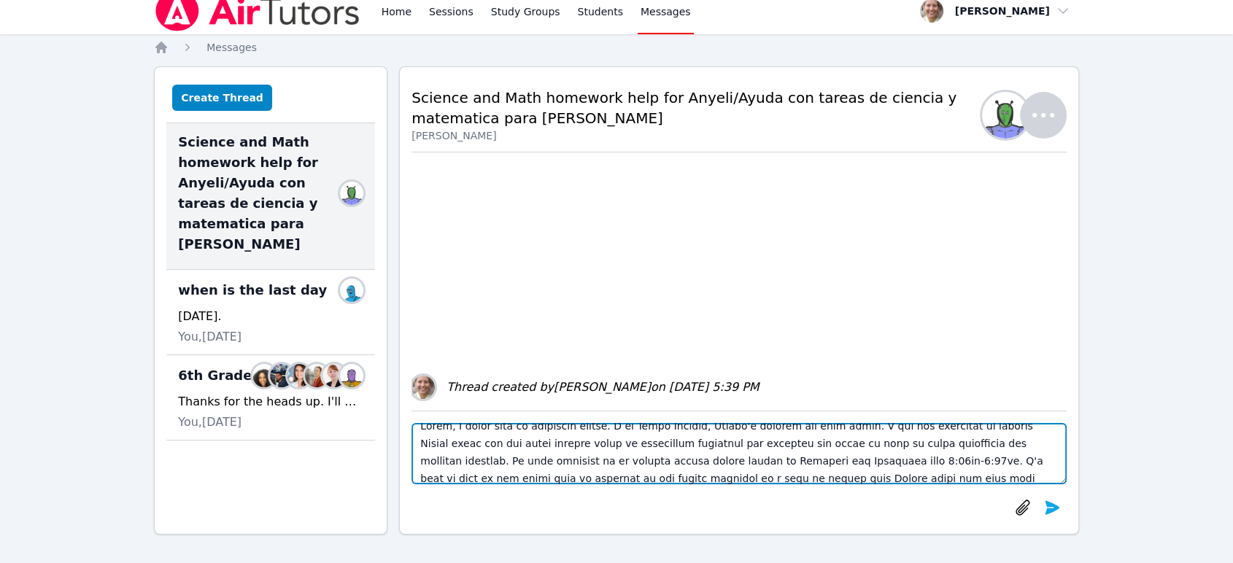
scroll to position [0, 0]
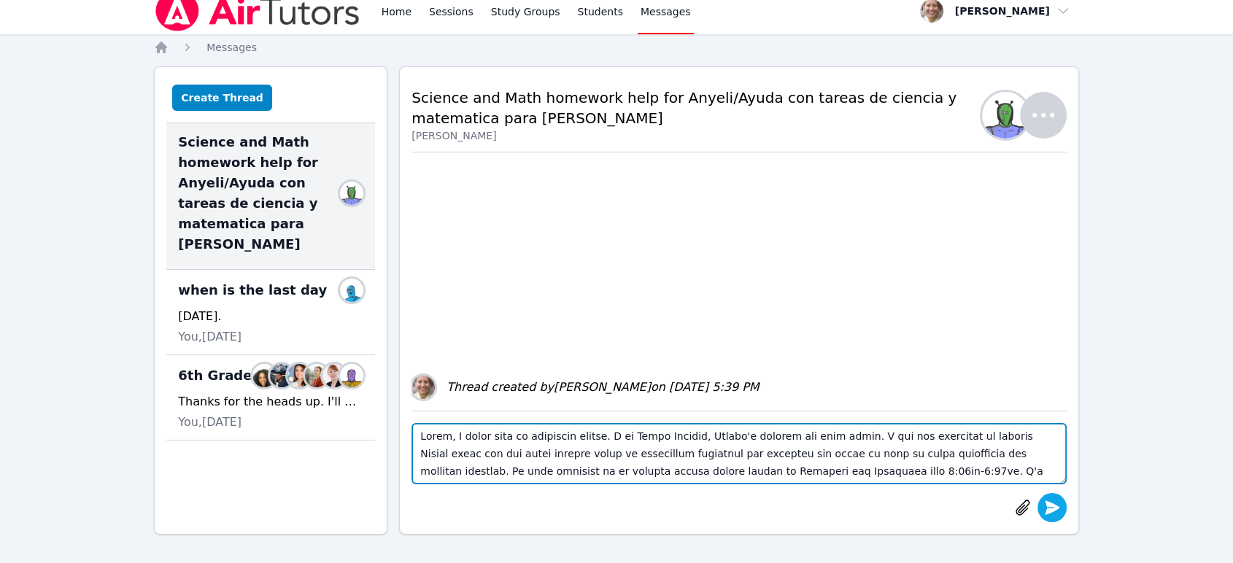
type textarea "Hello, I would like to introduce myself. I am Diana Andrade, Anyeli's science a…"
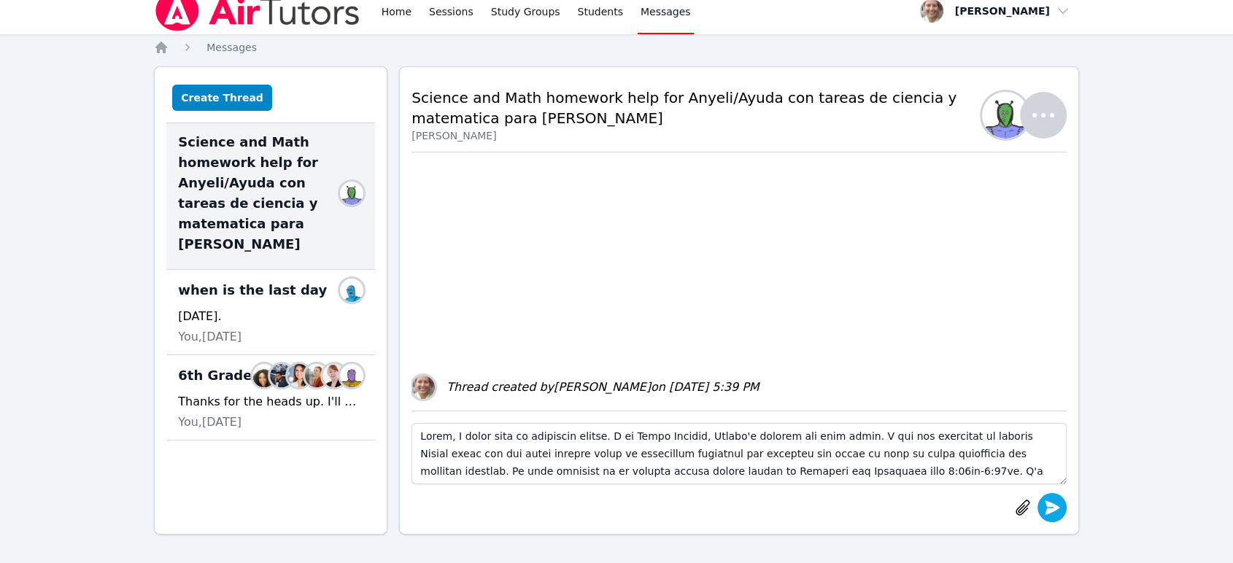
click at [1043, 508] on icon "submit" at bounding box center [1052, 508] width 18 height 18
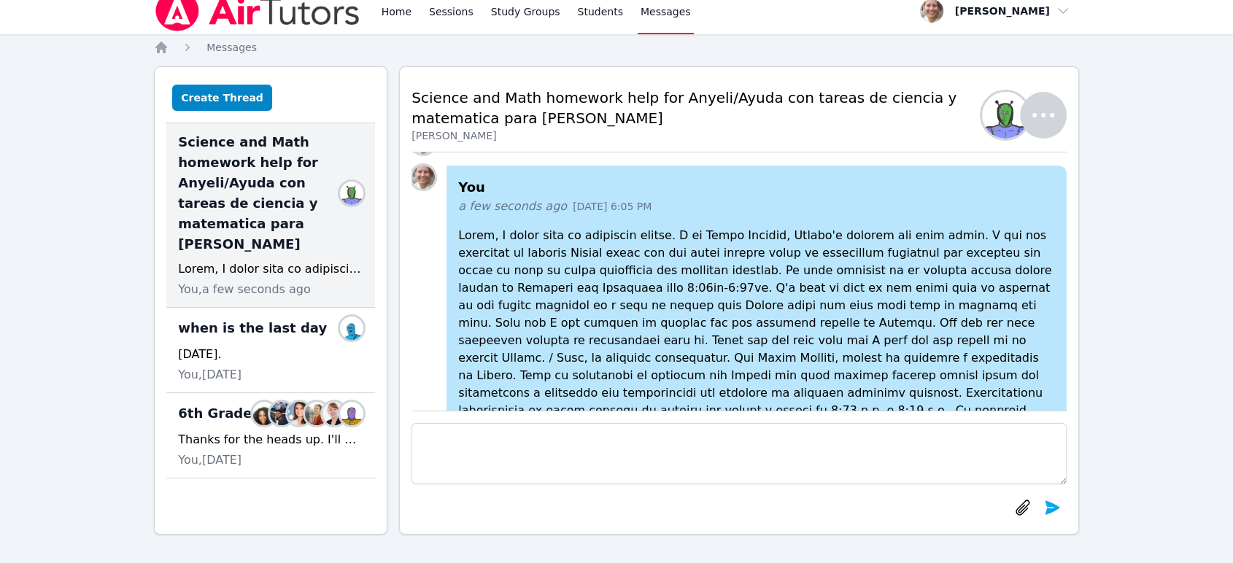
scroll to position [-105, 0]
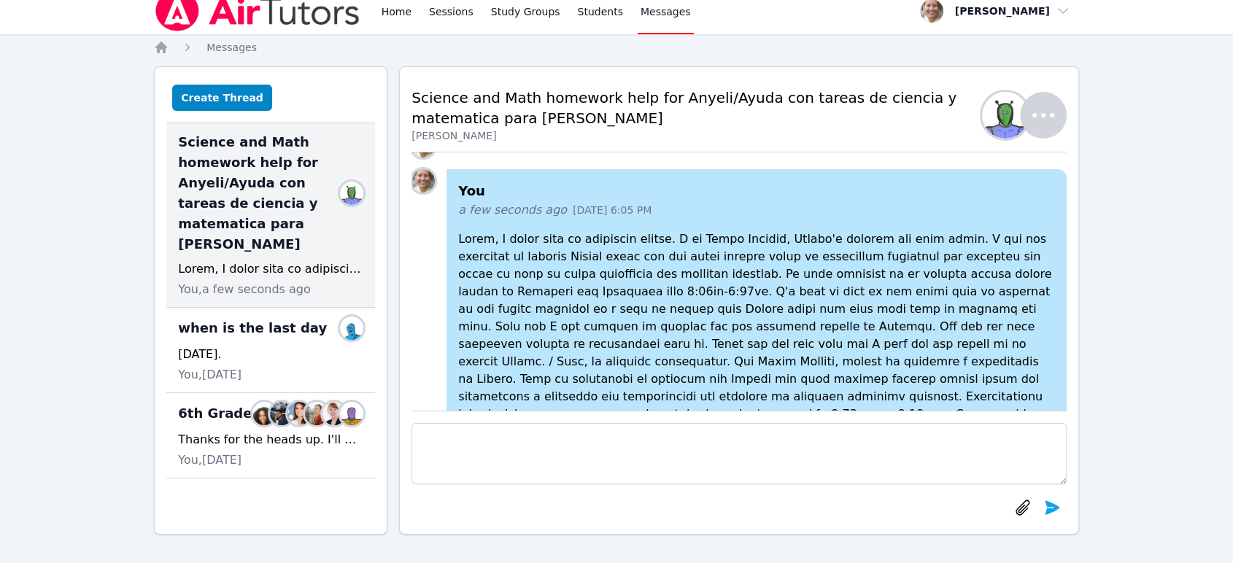
click at [1040, 120] on icon "button" at bounding box center [1043, 115] width 35 height 35
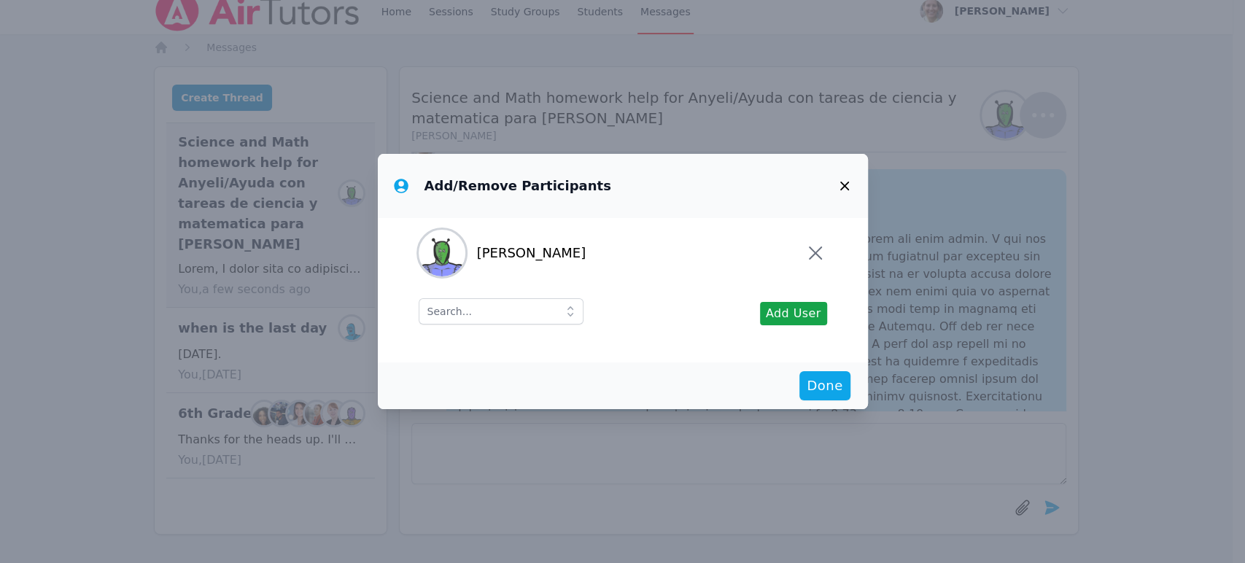
click at [844, 186] on icon "button" at bounding box center [844, 186] width 9 height 9
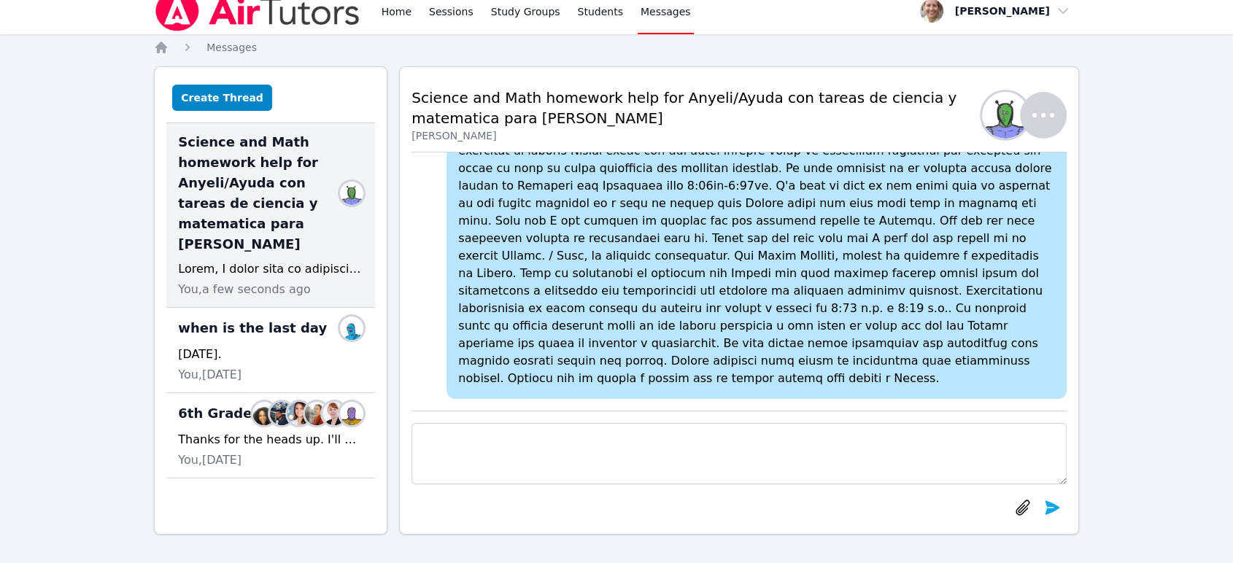
scroll to position [0, 0]
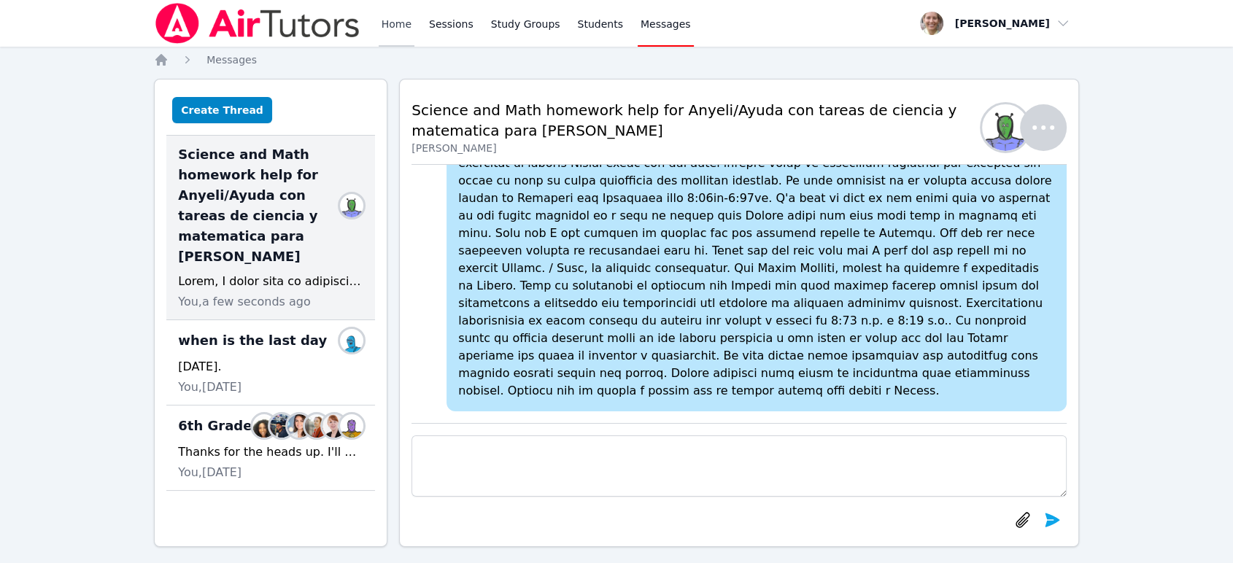
click at [406, 25] on link "Home" at bounding box center [397, 23] width 36 height 47
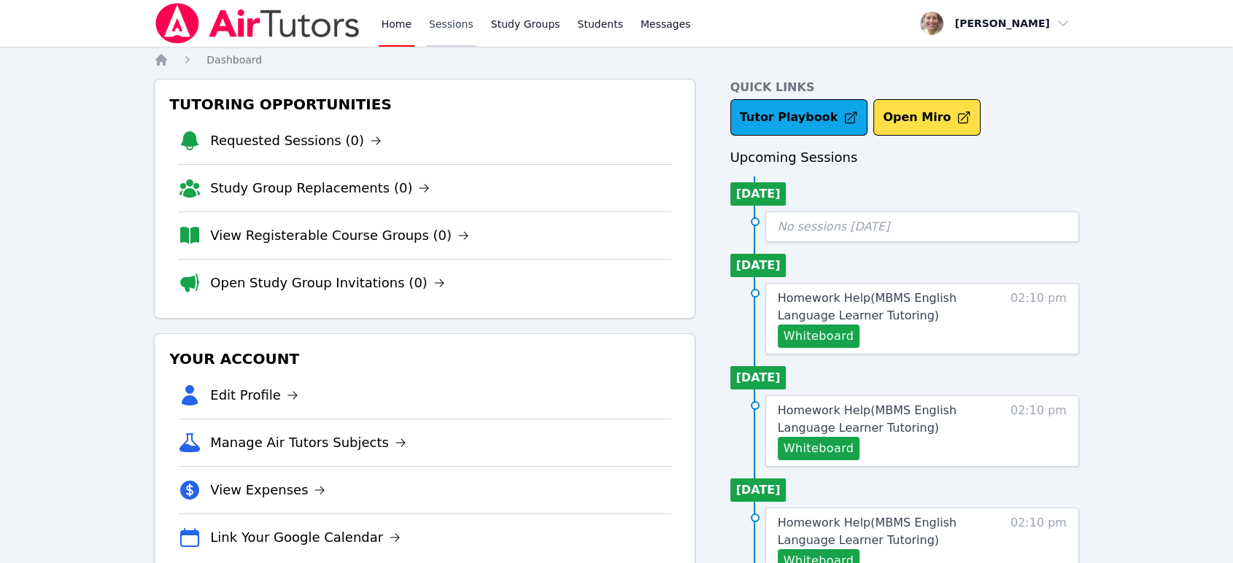
click at [436, 28] on link "Sessions" at bounding box center [451, 23] width 50 height 47
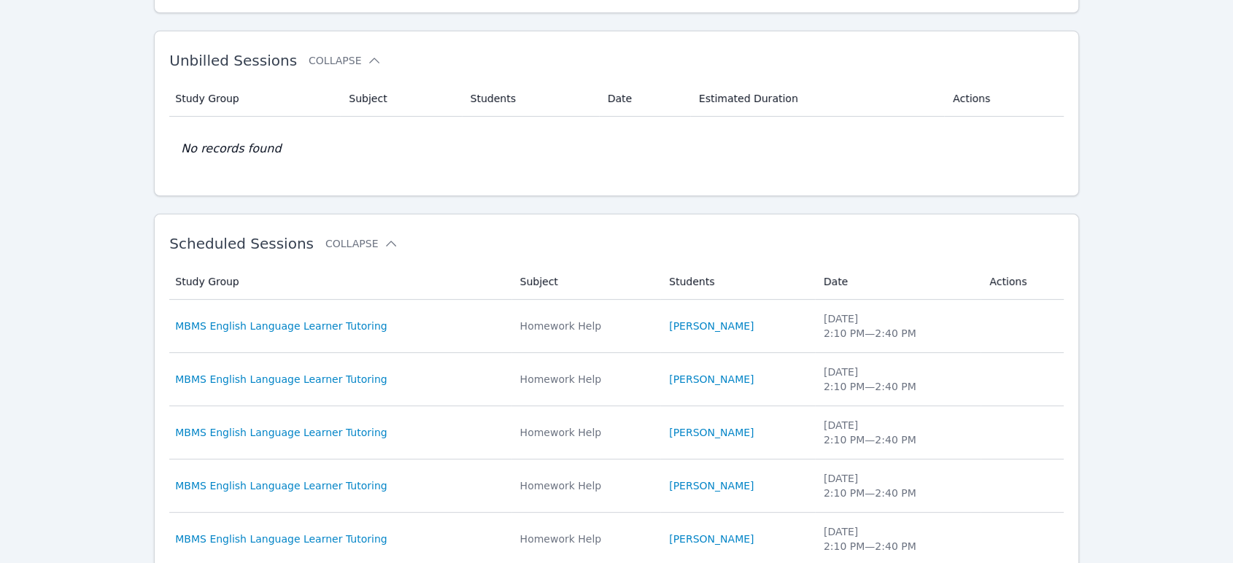
scroll to position [243, 0]
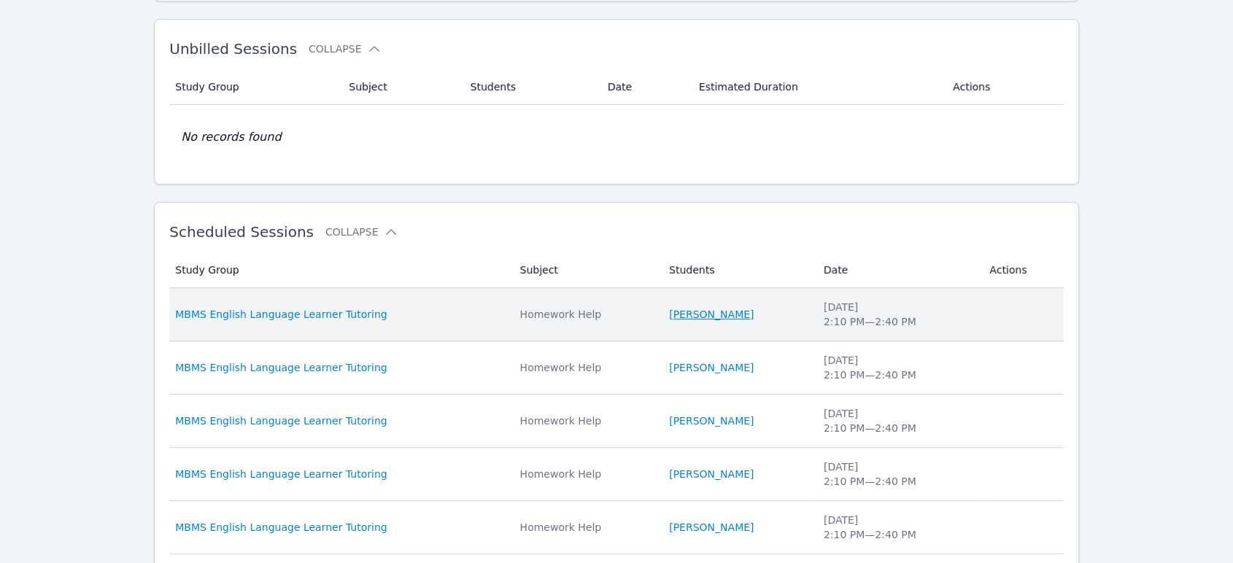
click at [698, 313] on link "[PERSON_NAME]" at bounding box center [711, 314] width 85 height 15
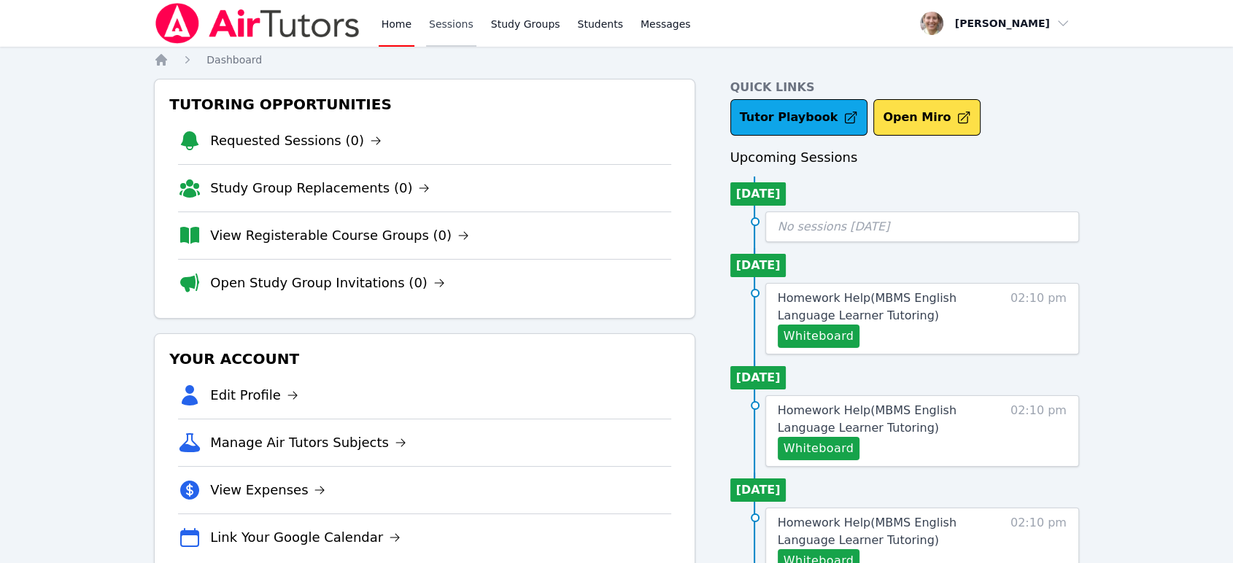
click at [439, 26] on link "Sessions" at bounding box center [451, 23] width 50 height 47
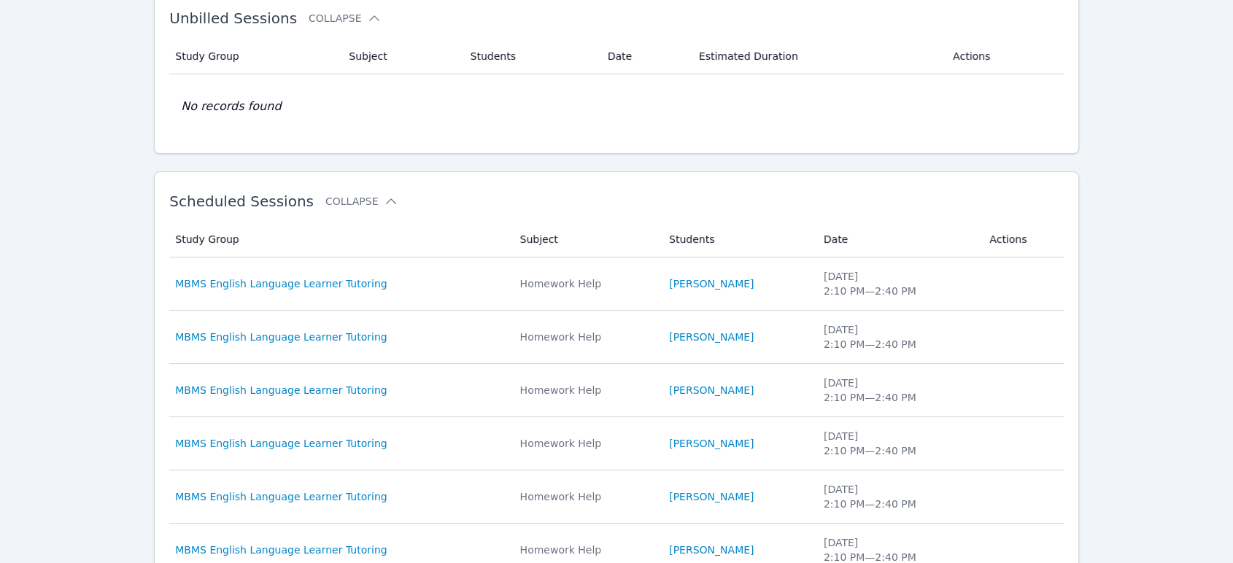
scroll to position [324, 0]
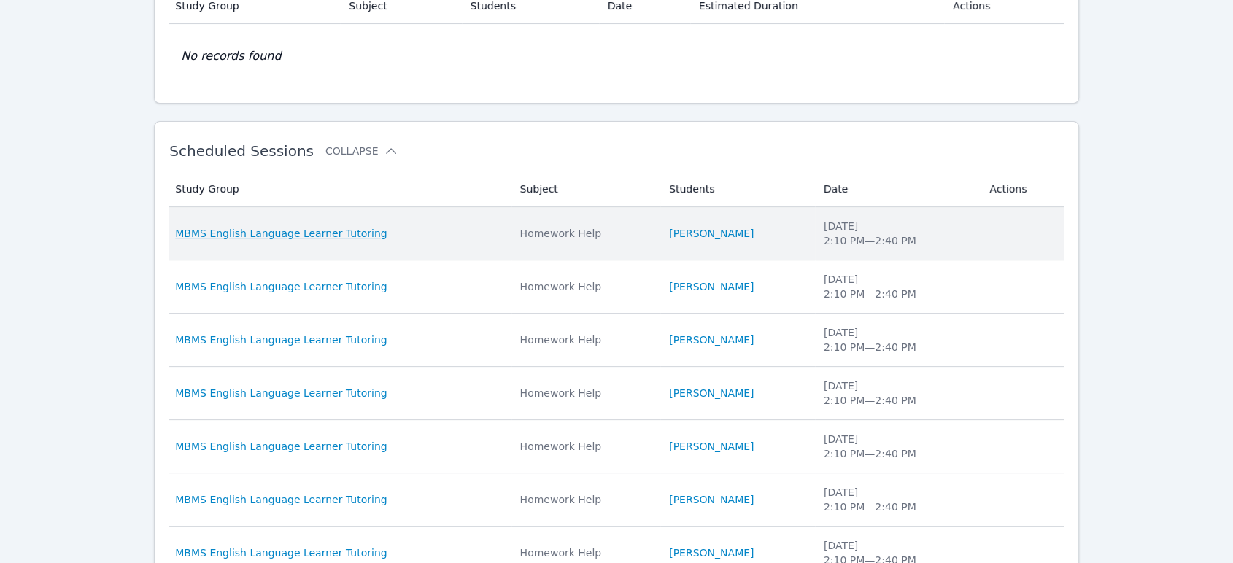
click at [356, 232] on span "MBMS English Language Learner Tutoring" at bounding box center [281, 233] width 212 height 15
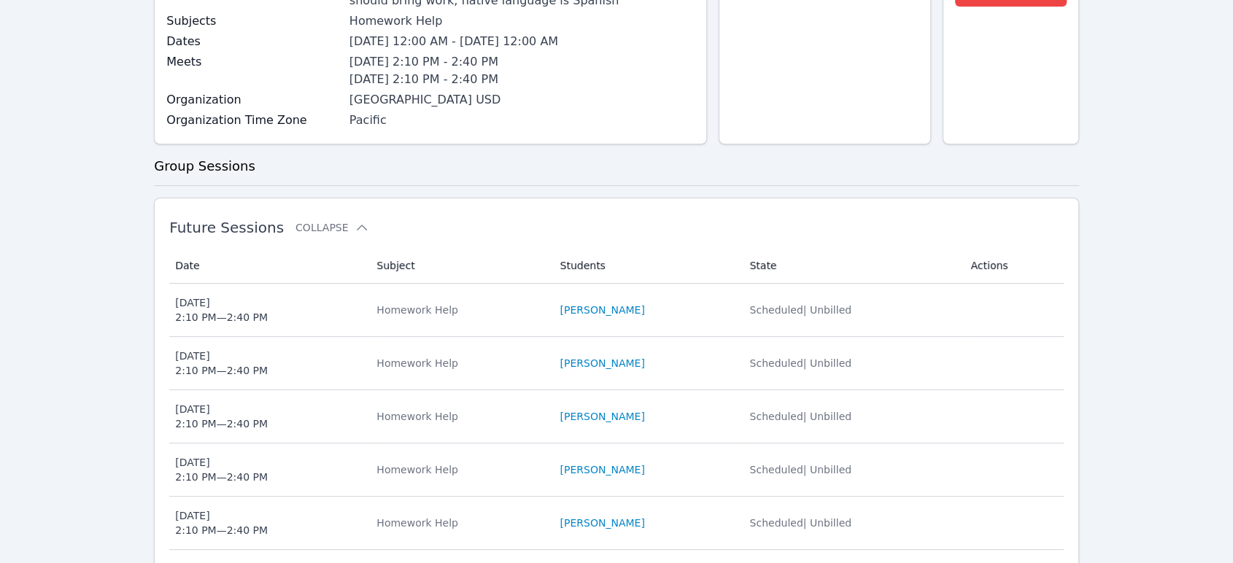
scroll to position [243, 0]
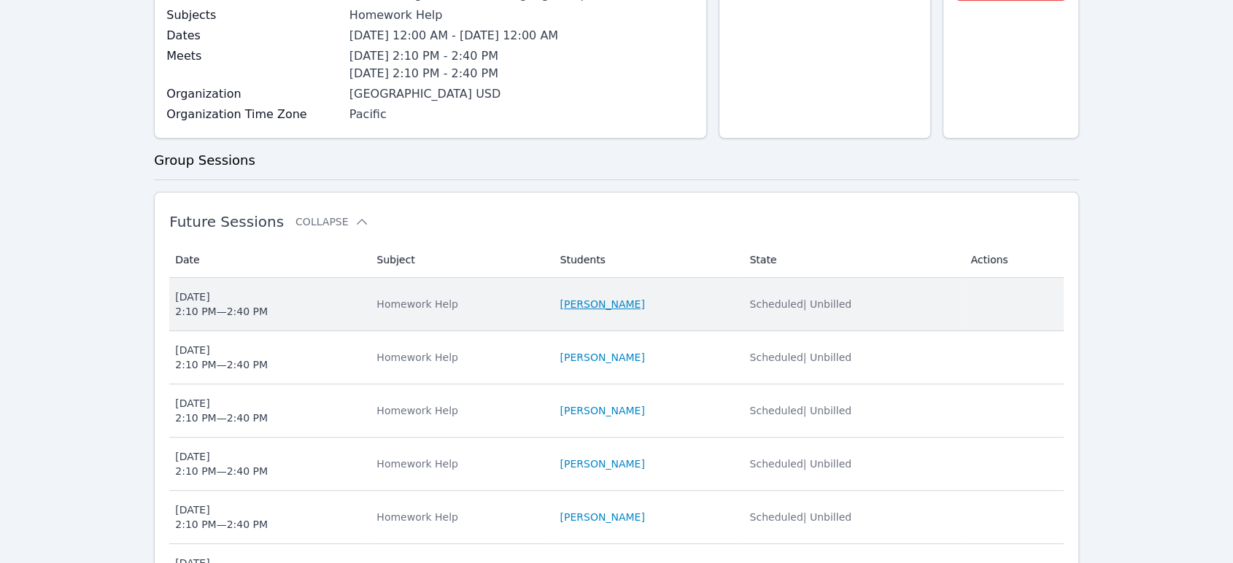
click at [603, 303] on link "[PERSON_NAME]" at bounding box center [602, 304] width 85 height 15
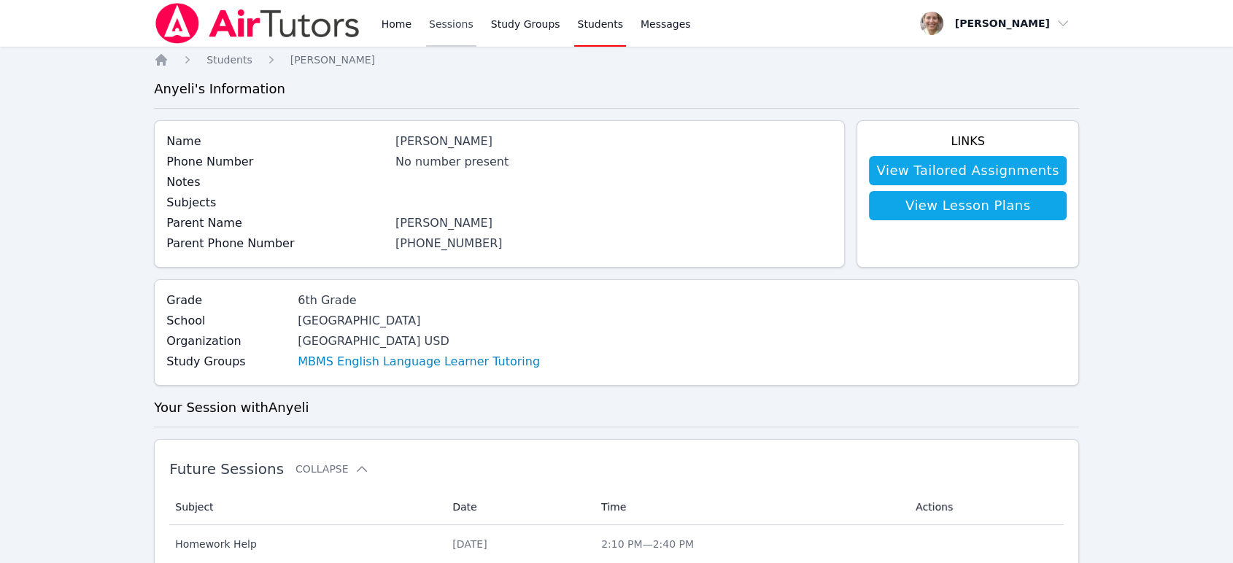
click at [435, 24] on link "Sessions" at bounding box center [451, 23] width 50 height 47
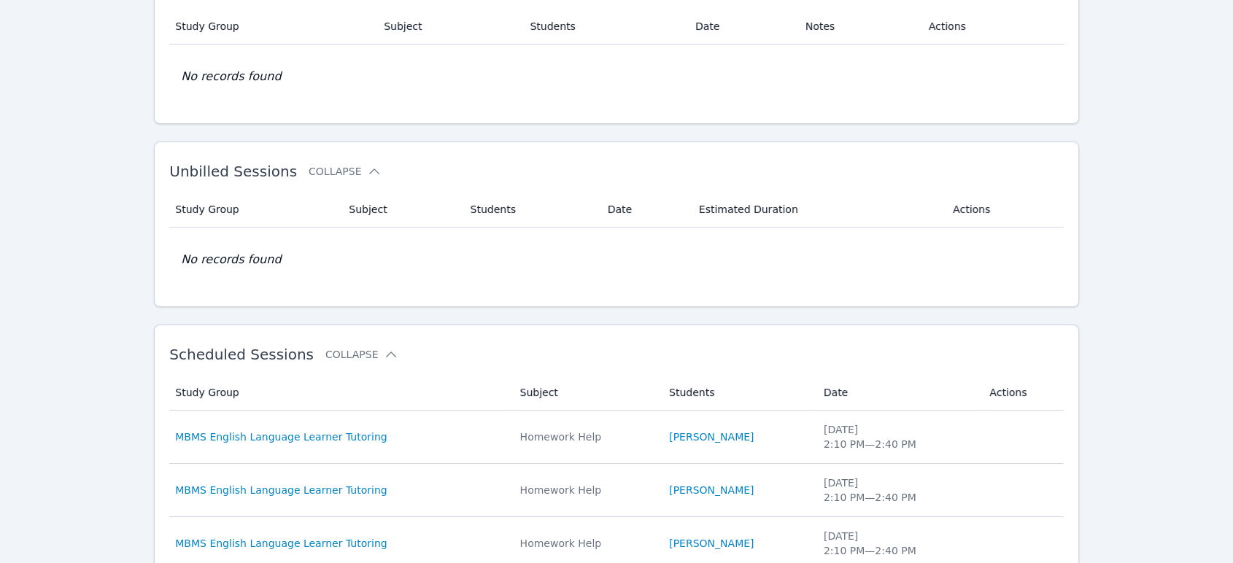
scroll to position [162, 0]
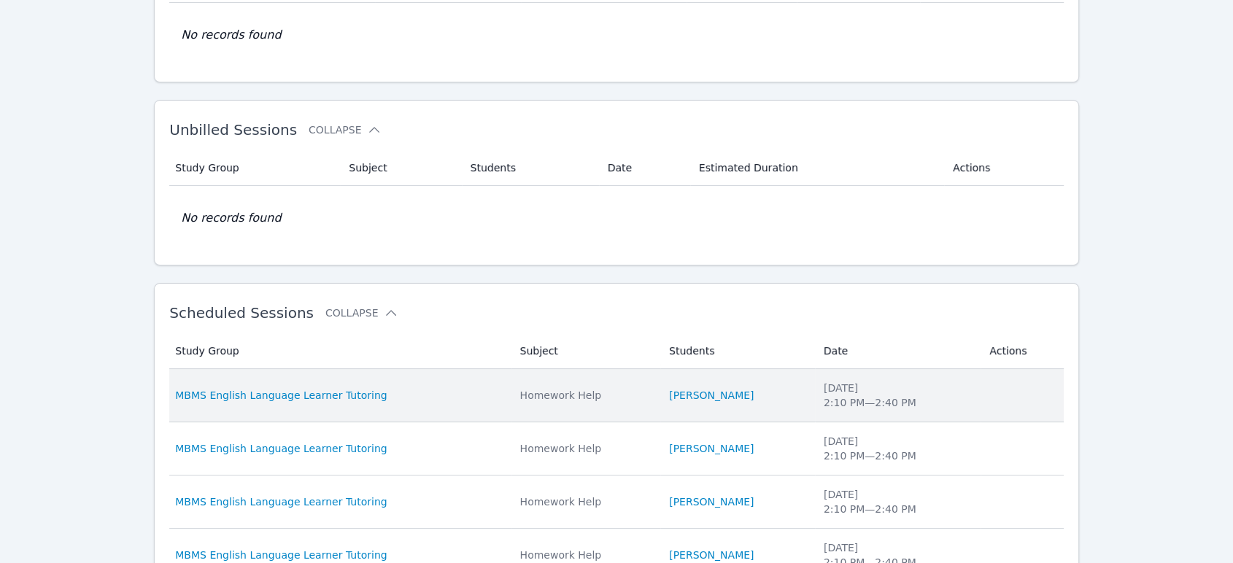
click at [699, 405] on div "Tue Sep 9 2:10 PM — 2:40 PM" at bounding box center [898, 395] width 149 height 29
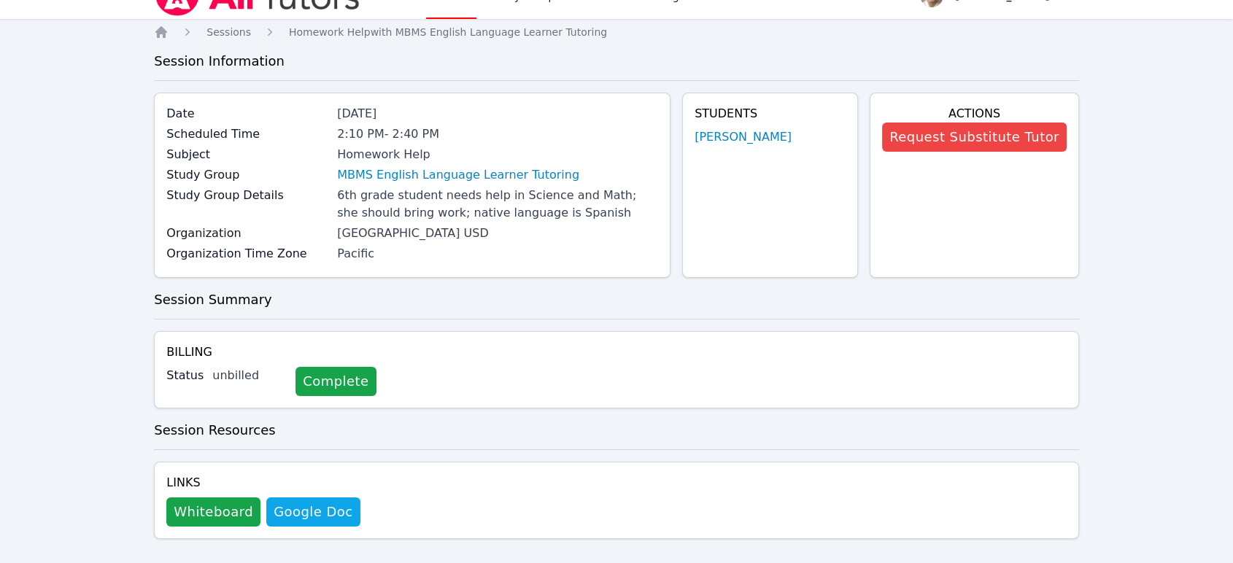
scroll to position [43, 0]
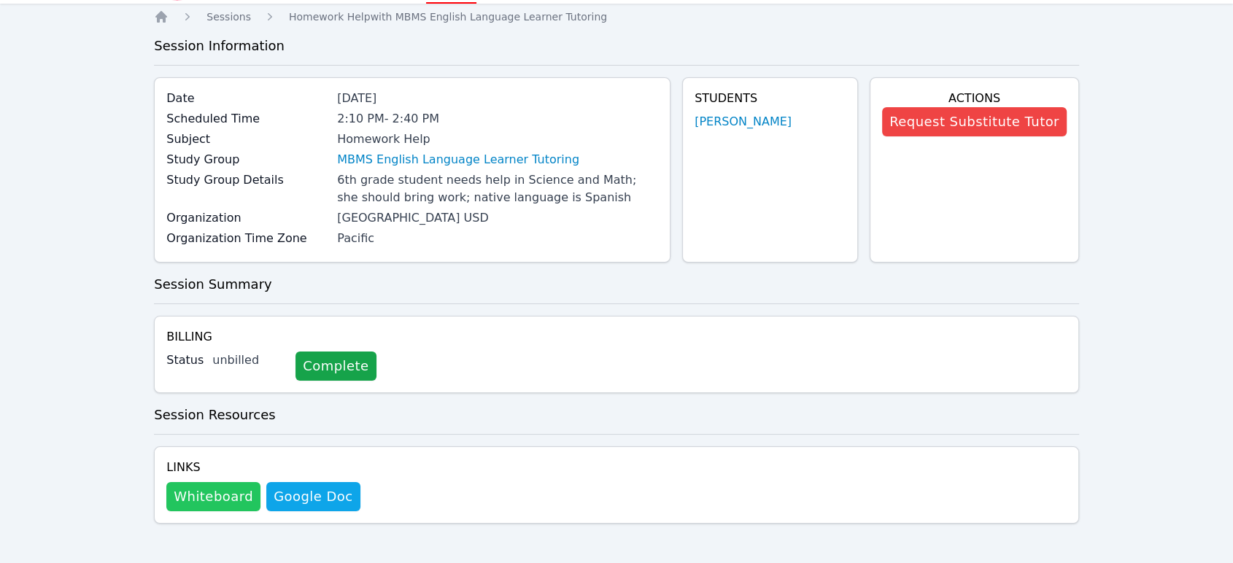
click at [242, 503] on button "Whiteboard" at bounding box center [213, 496] width 94 height 29
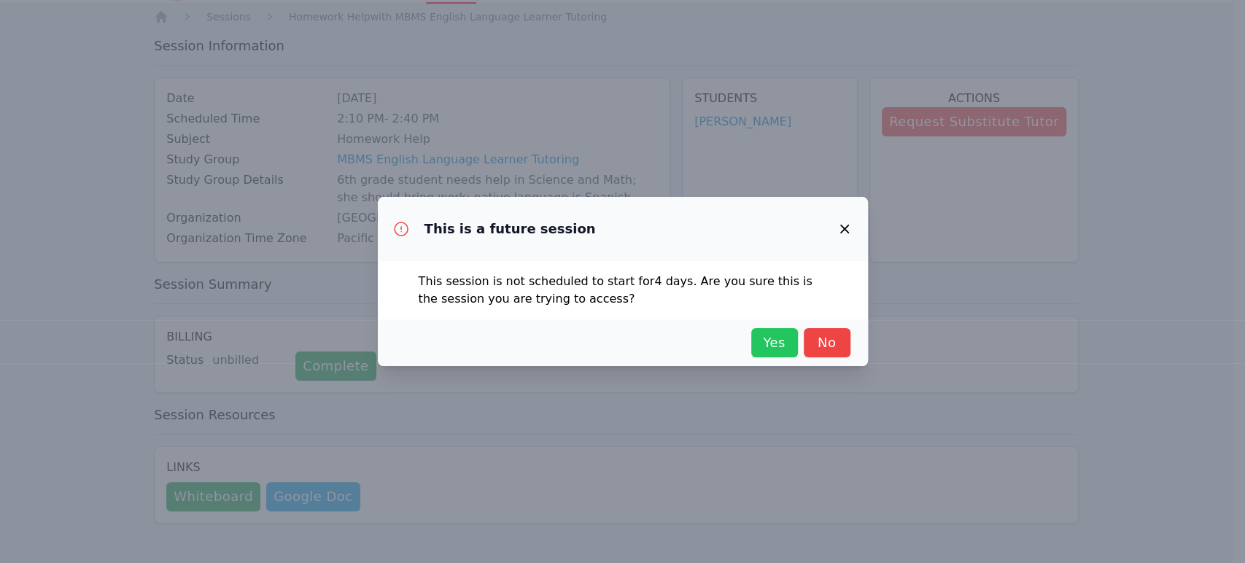
click at [699, 347] on span "Yes" at bounding box center [775, 343] width 32 height 20
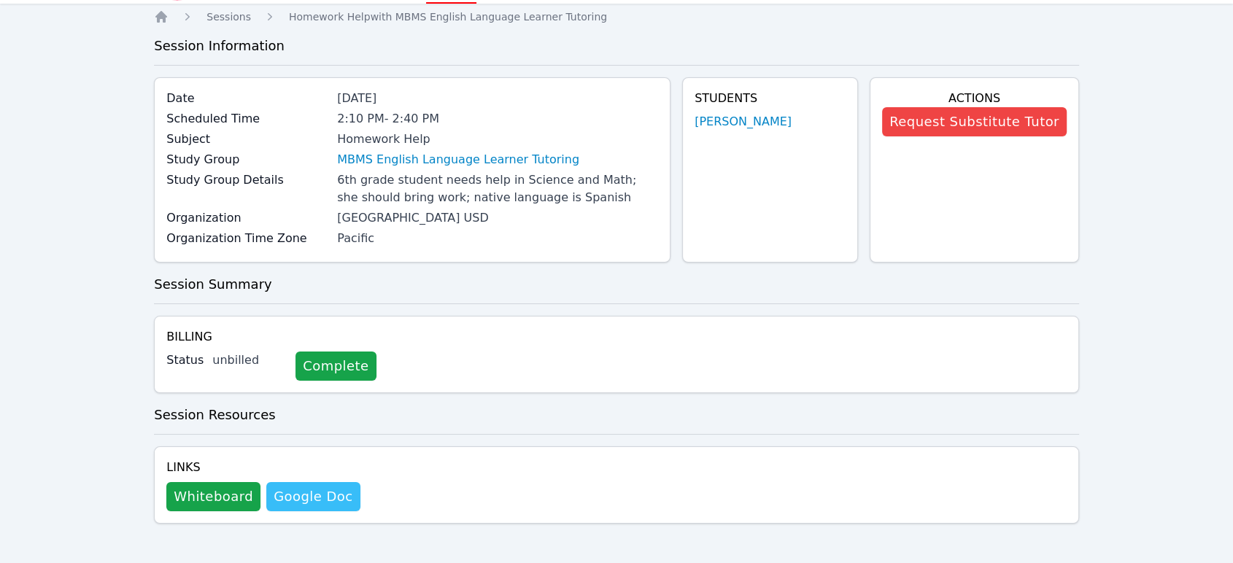
click at [301, 495] on link "Google Doc" at bounding box center [312, 496] width 93 height 29
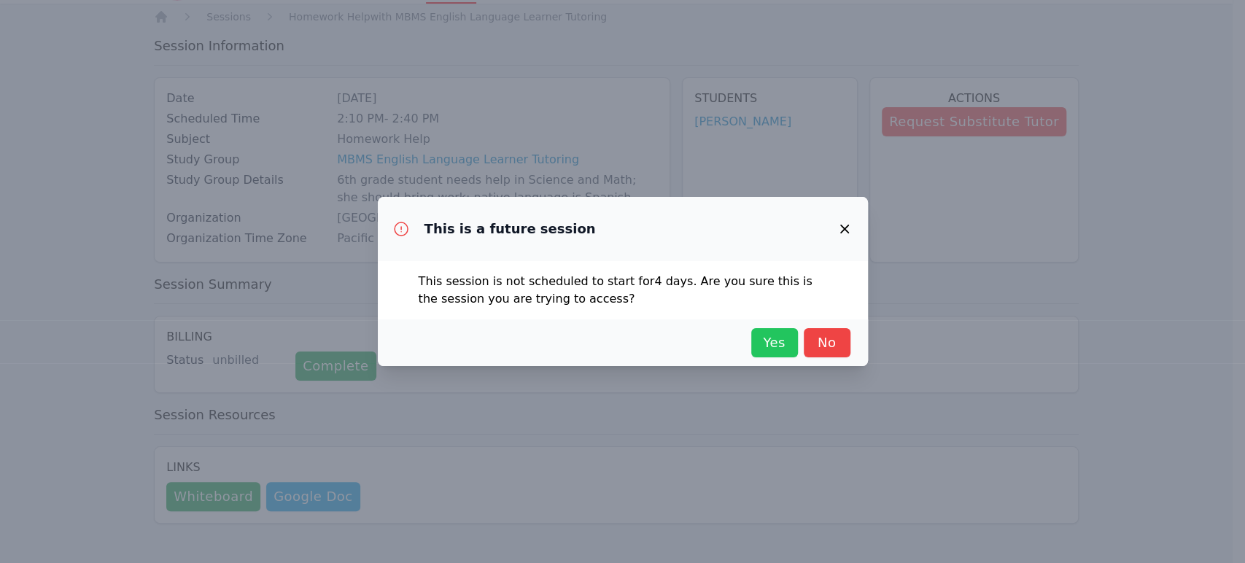
click at [699, 350] on span "Yes" at bounding box center [775, 343] width 32 height 20
